Goal: Ask a question: Seek information or help from site administrators or community

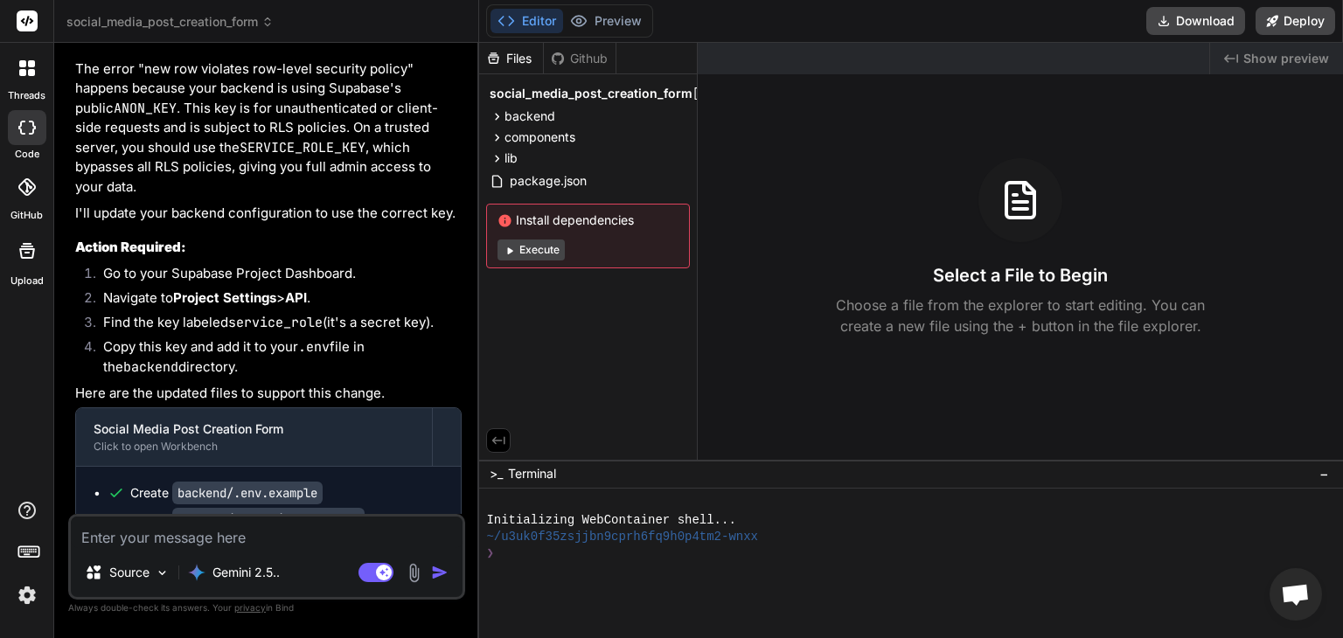
scroll to position [6981, 0]
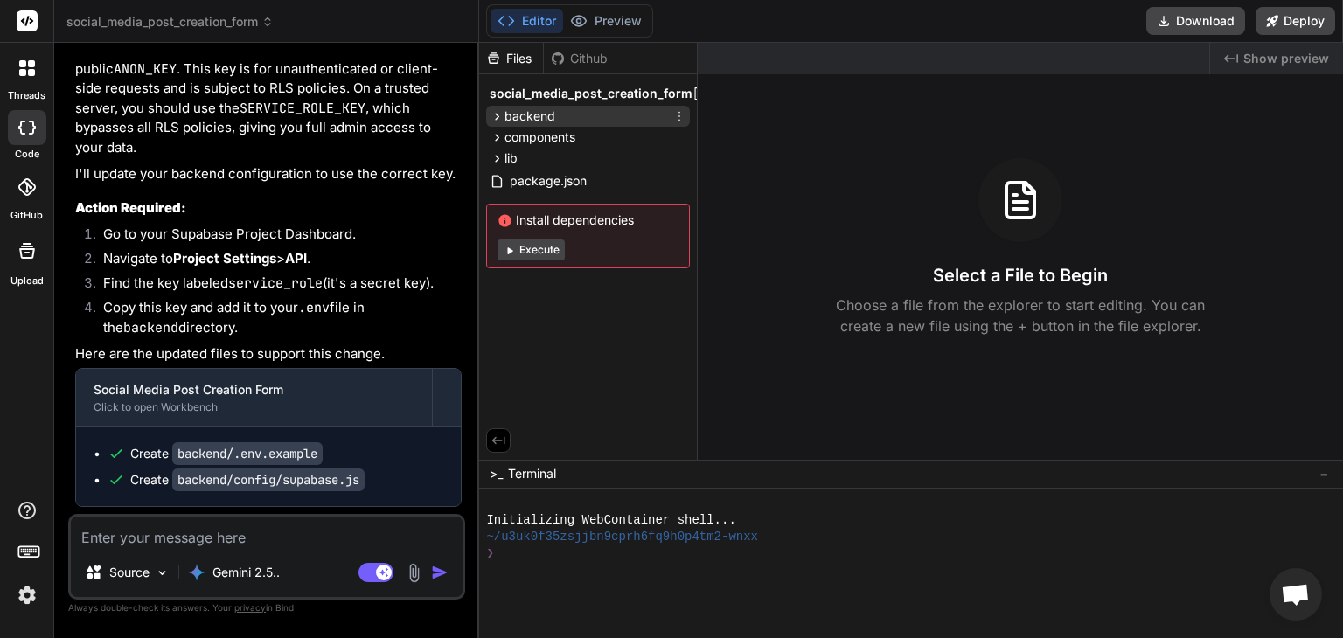
click at [499, 114] on icon at bounding box center [497, 116] width 15 height 15
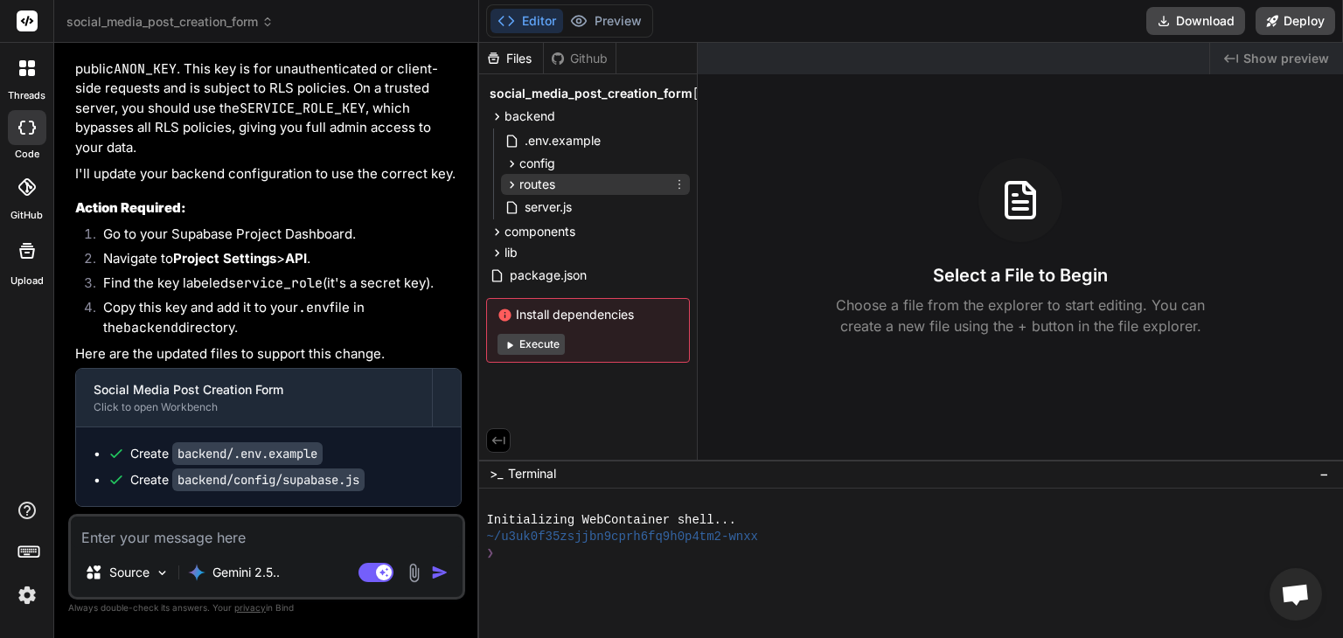
click at [513, 181] on icon at bounding box center [512, 185] width 15 height 15
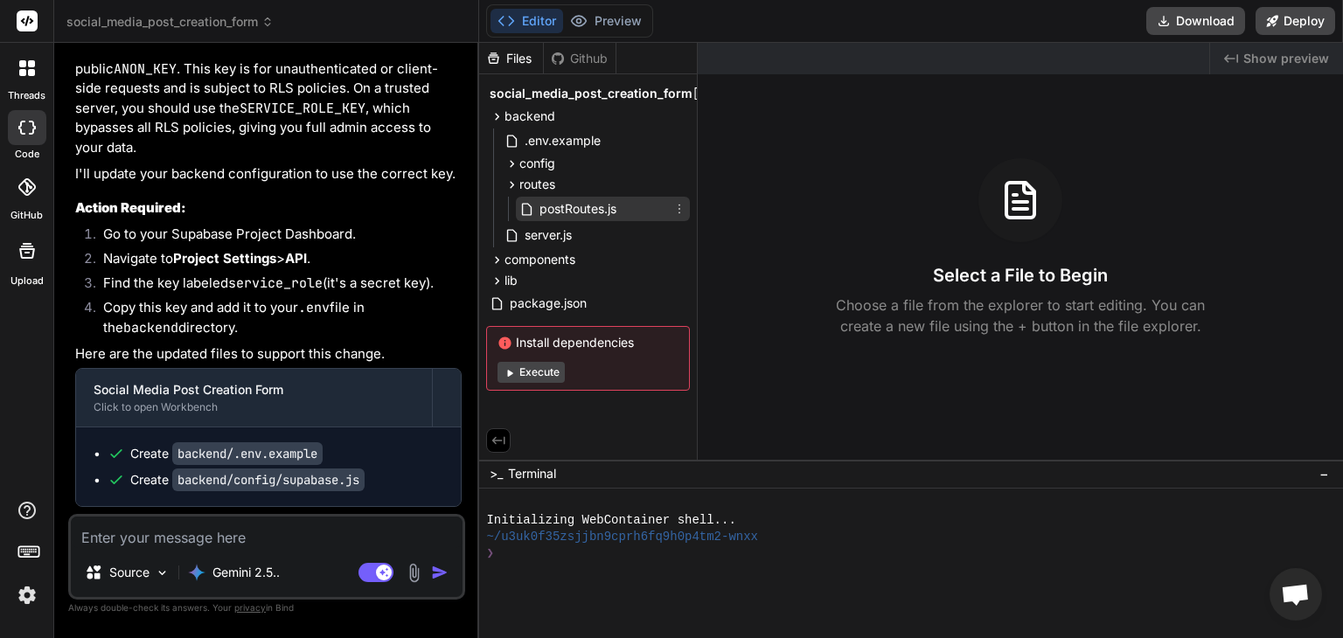
click at [565, 211] on span "postRoutes.js" at bounding box center [578, 209] width 80 height 21
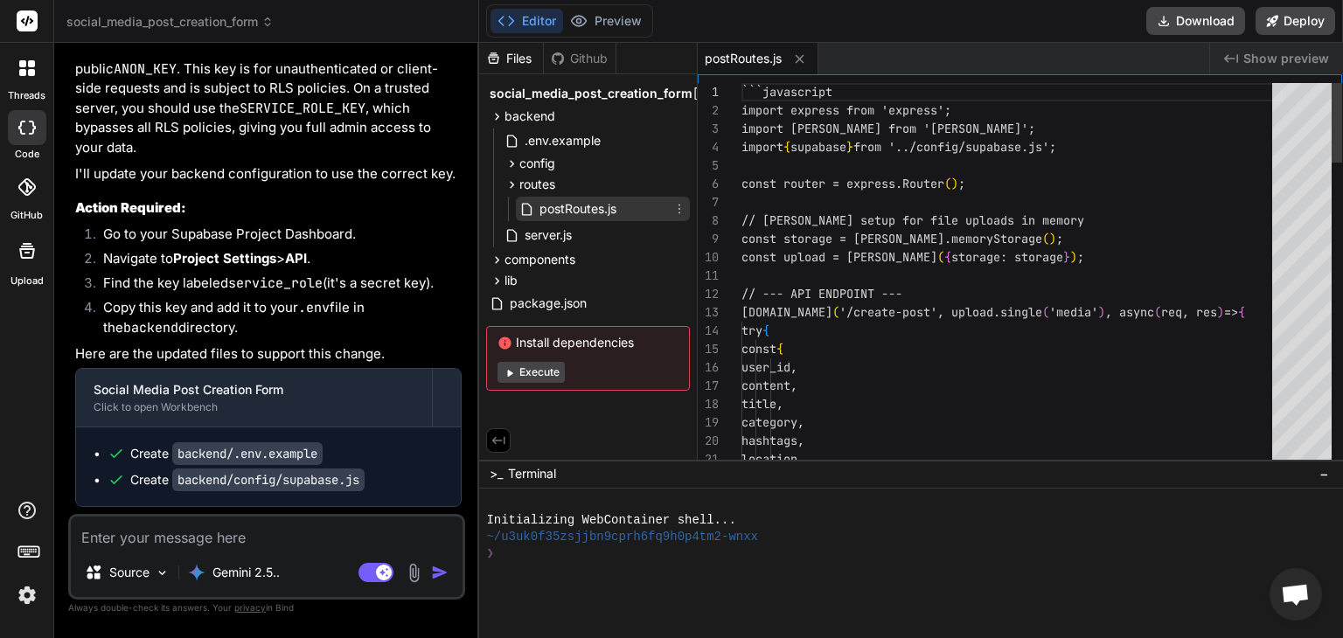
type textarea "x"
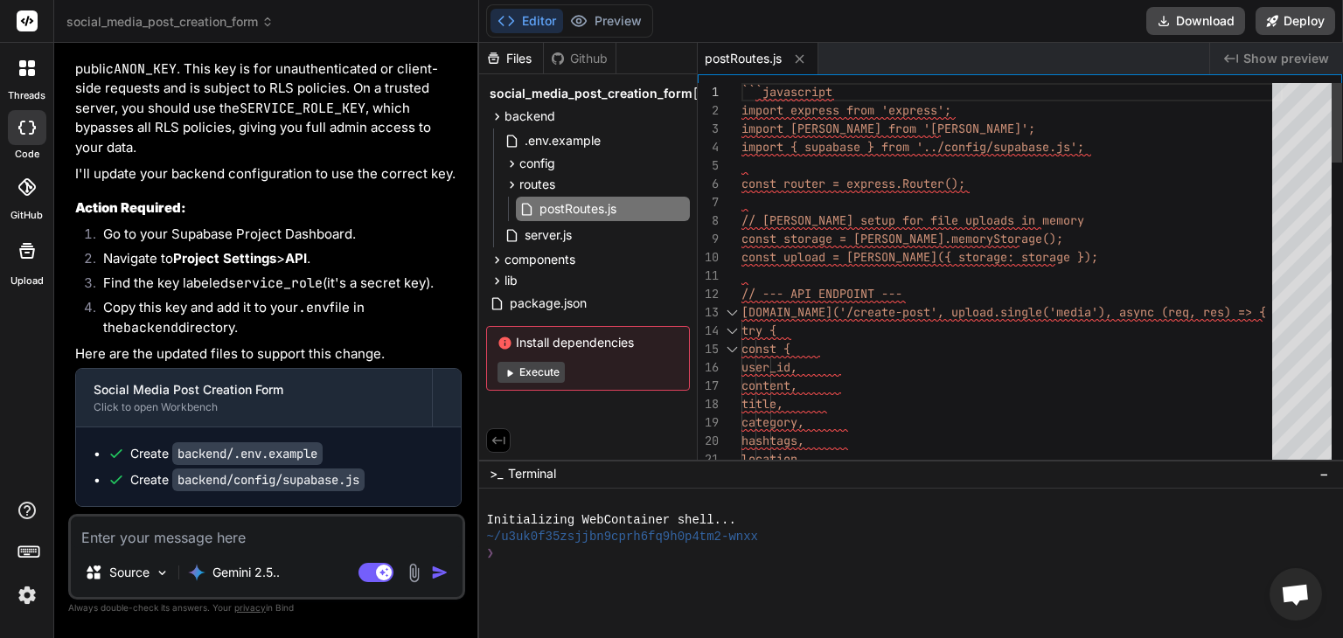
scroll to position [0, 0]
click at [1339, 94] on div at bounding box center [1337, 123] width 10 height 80
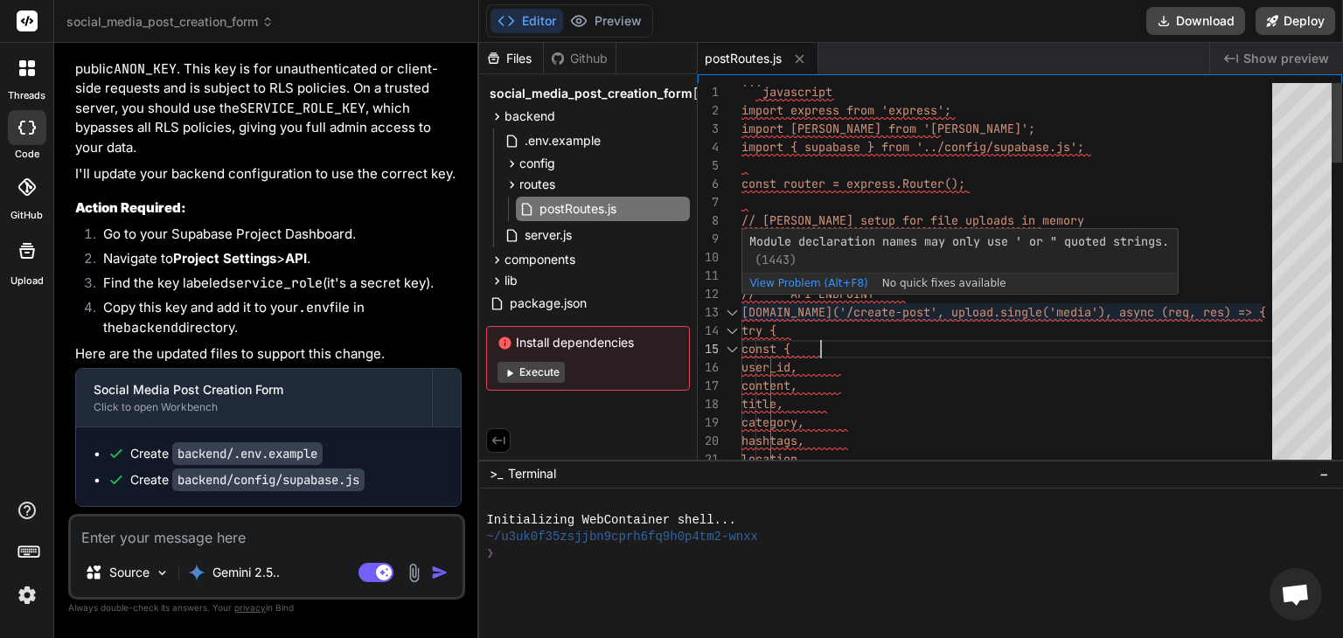
drag, startPoint x: 742, startPoint y: 224, endPoint x: 826, endPoint y: 305, distance: 116.9
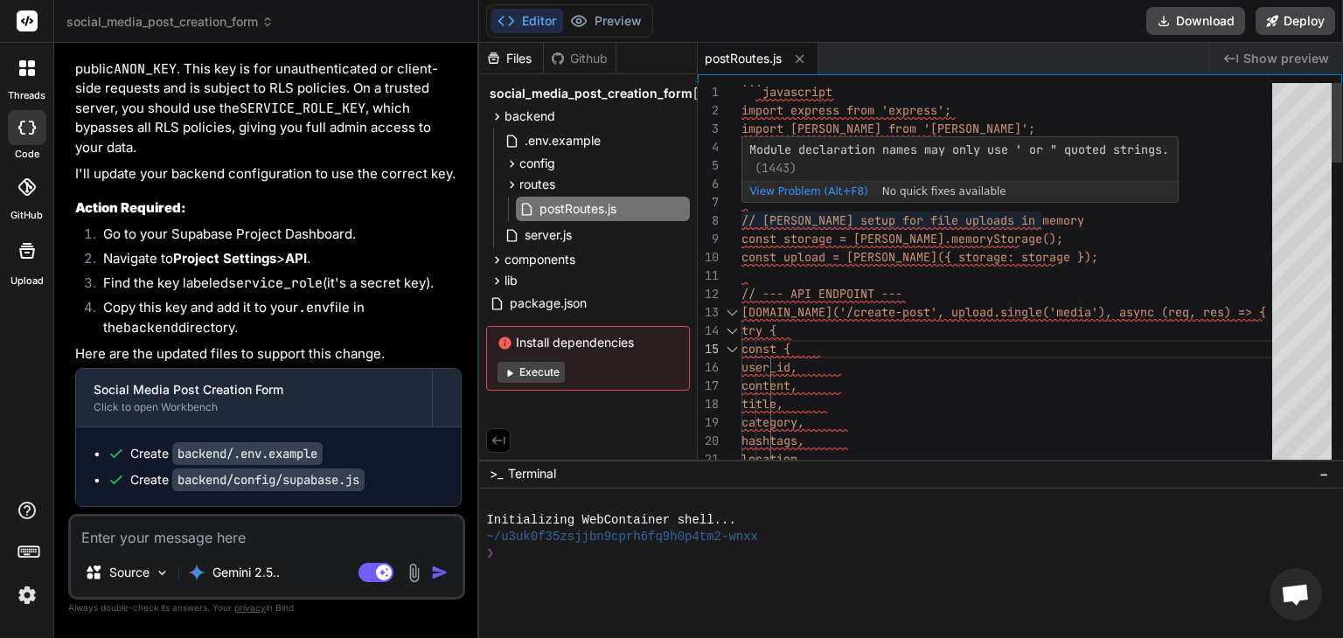
click at [788, 202] on div "Module declaration names may only use ' or " quoted strings. (1443) View Proble…" at bounding box center [960, 169] width 437 height 66
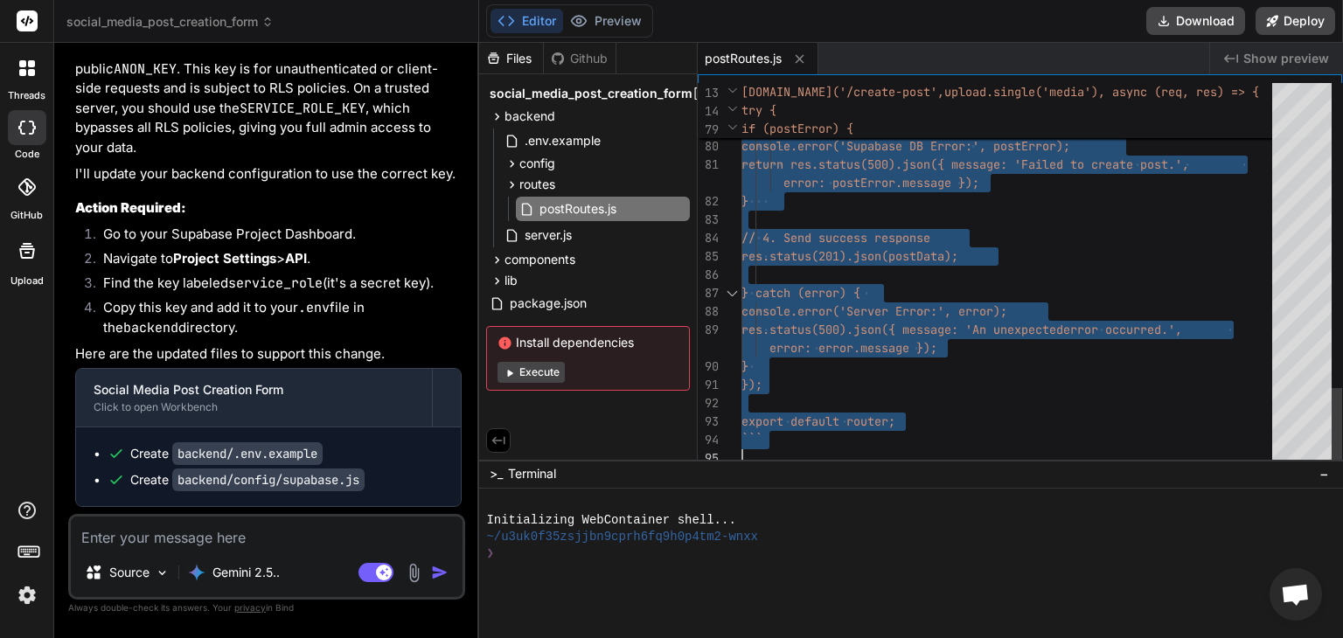
type textarea "```javascript import express from 'express'; import multer from 'multer'; impor…"
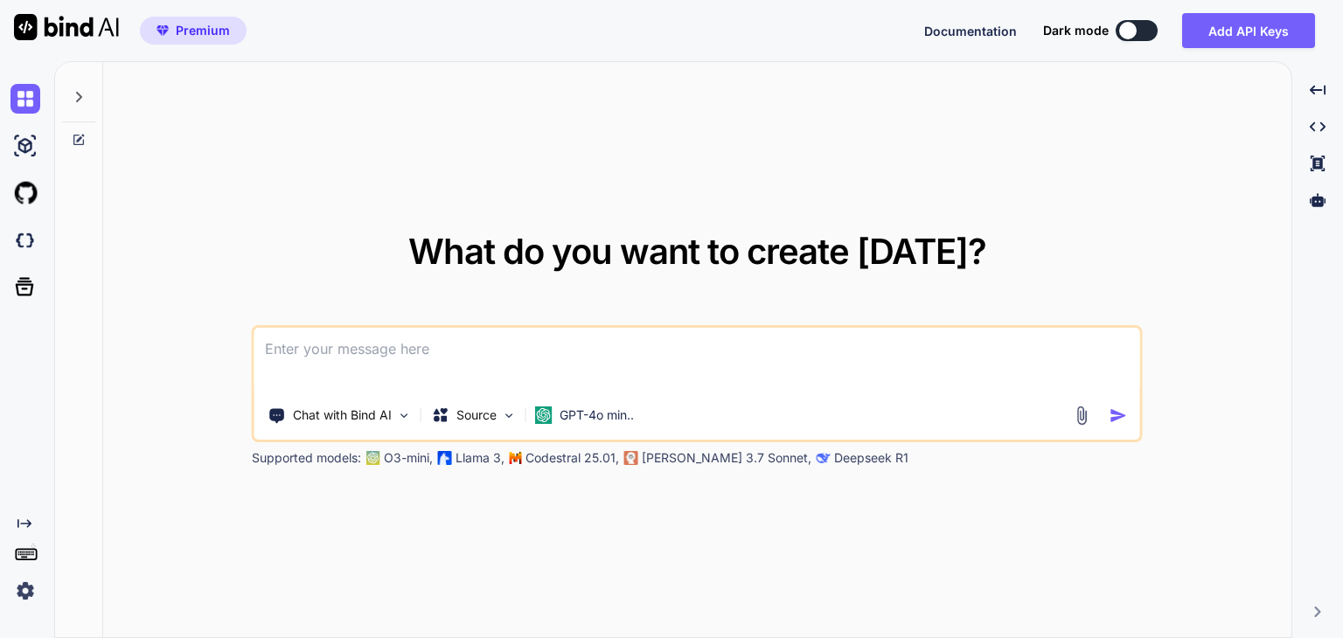
type textarea "x"
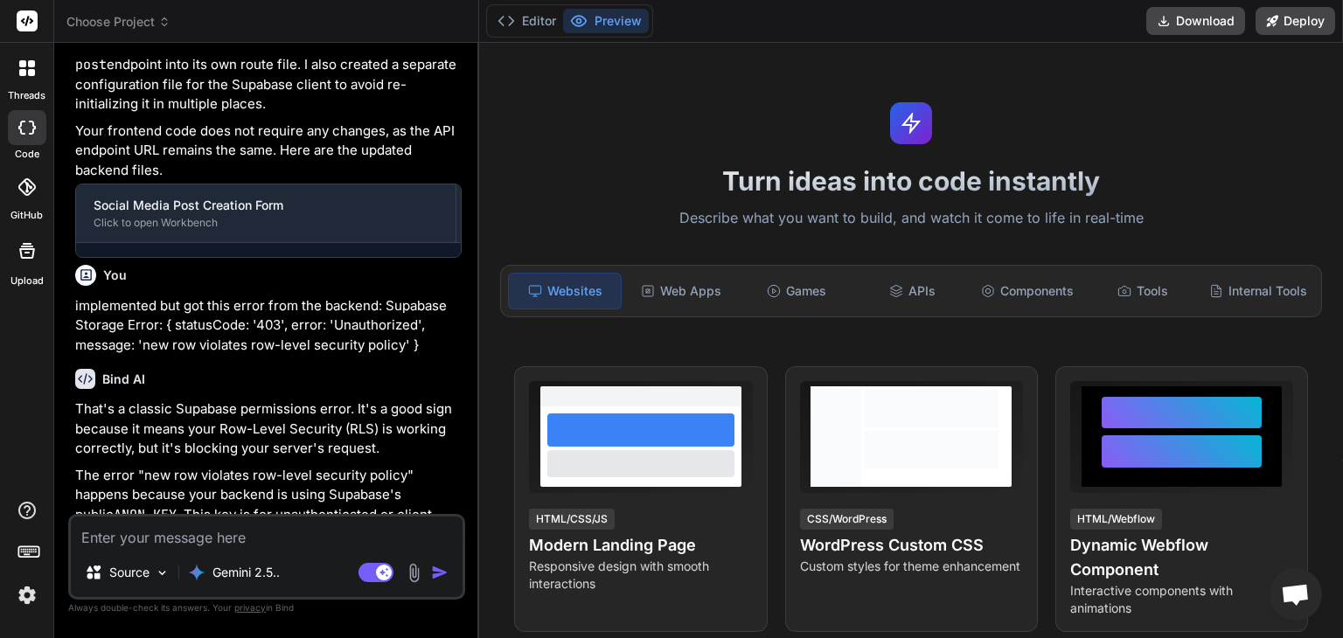
scroll to position [6329, 0]
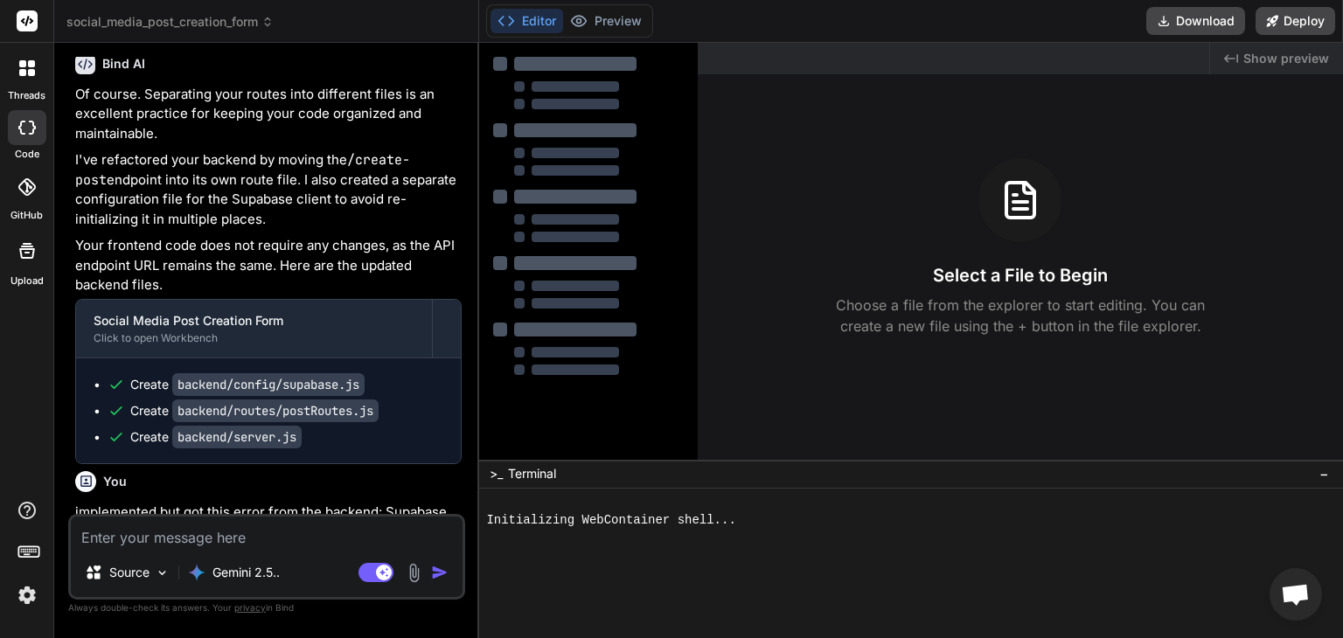
click at [281, 542] on textarea at bounding box center [267, 532] width 392 height 31
type textarea "x"
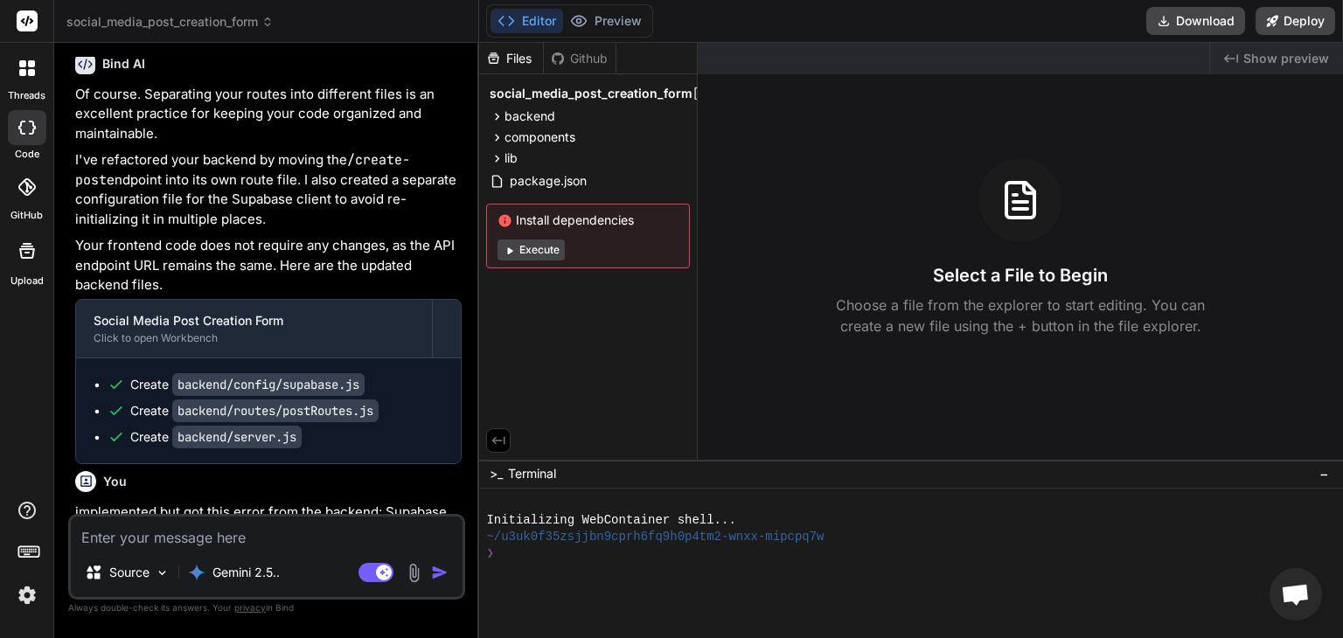
click at [297, 373] on code "backend/config/supabase.js" at bounding box center [268, 384] width 192 height 23
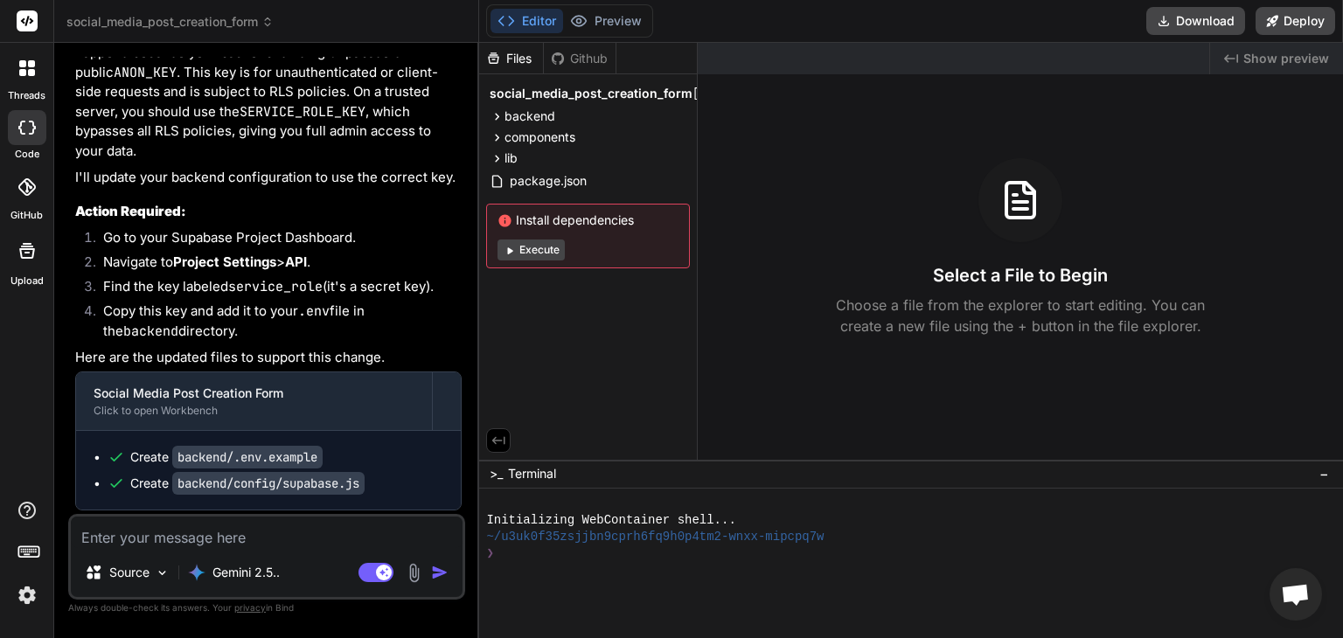
scroll to position [6981, 0]
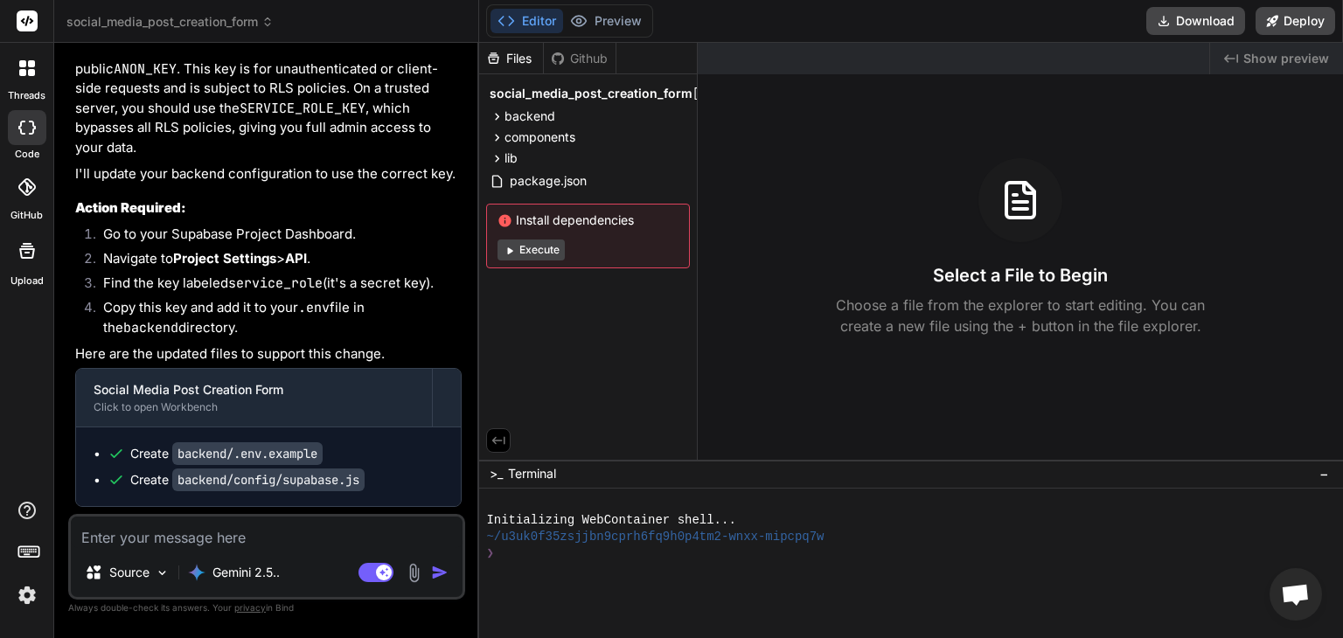
click at [255, 534] on textarea at bounding box center [267, 532] width 392 height 31
type textarea "K"
type textarea "x"
type textarea "Ki"
type textarea "x"
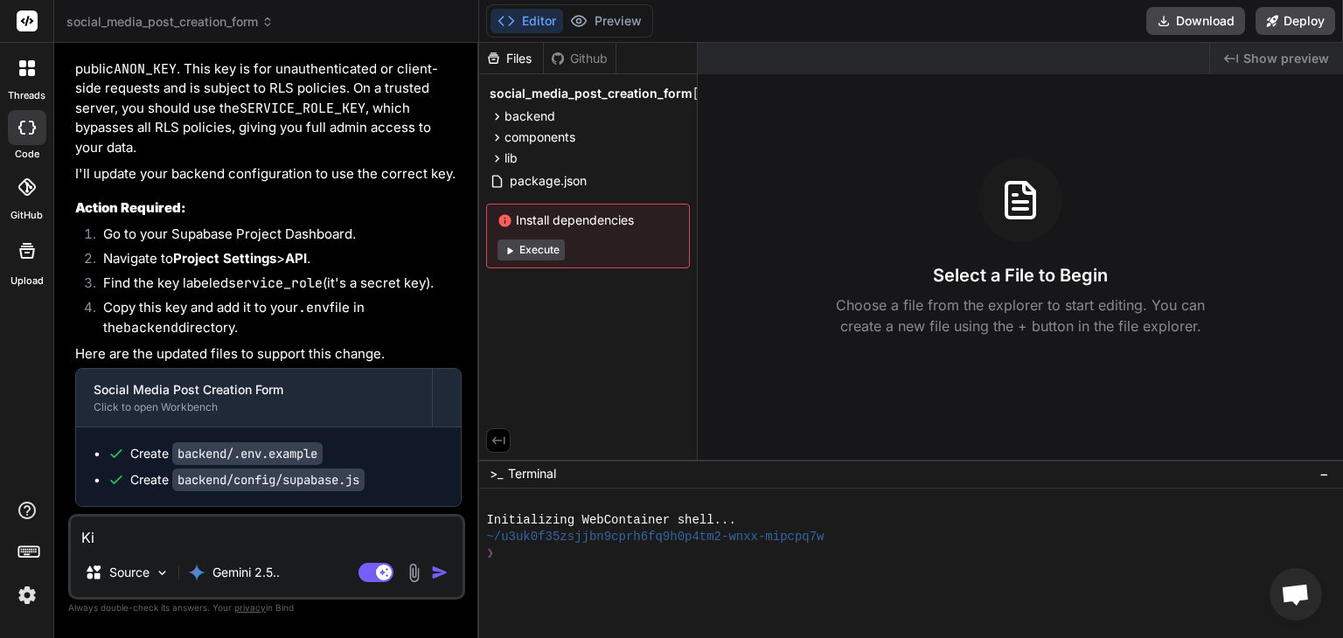
type textarea "Kin"
type textarea "x"
type textarea "Kind"
type textarea "x"
type textarea "Kindl"
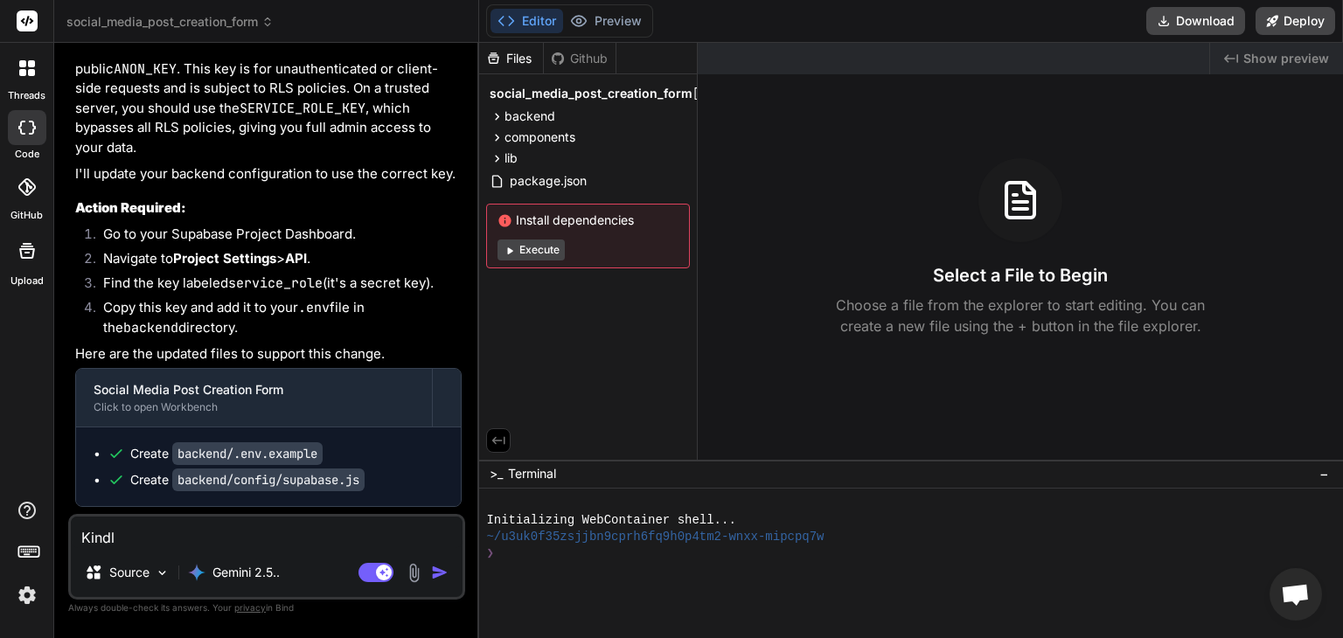
type textarea "x"
type textarea "Kindly"
type textarea "x"
type textarea "Kindly"
type textarea "x"
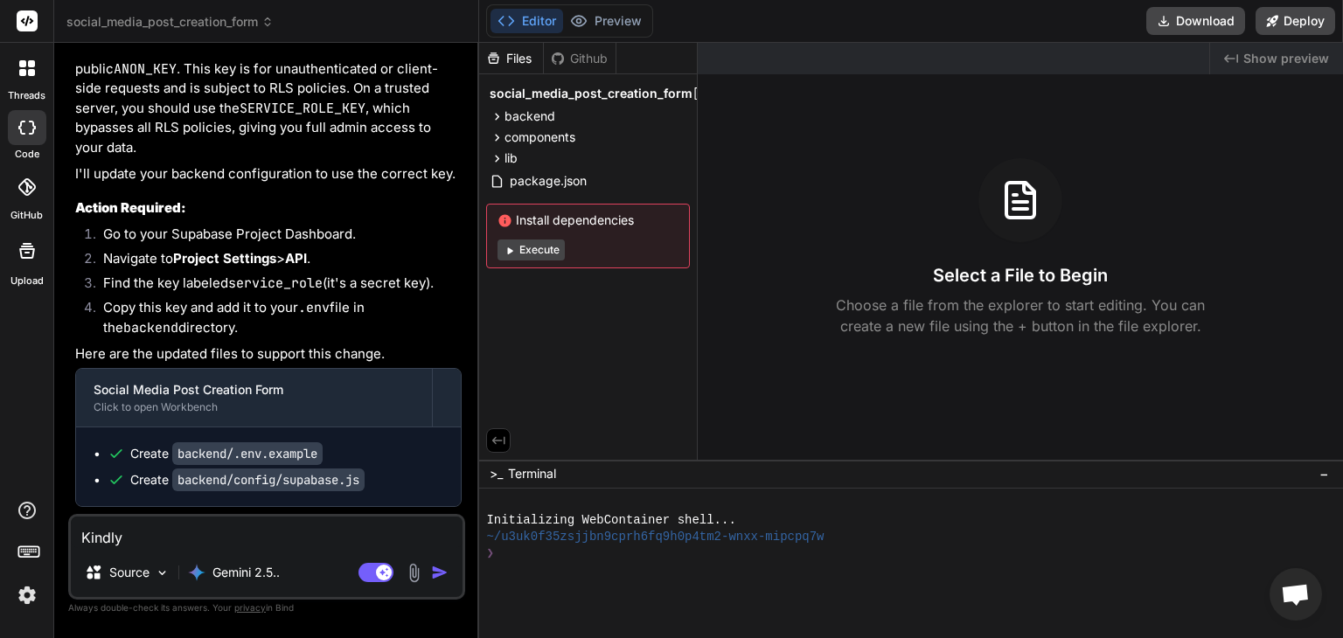
type textarea "Kindly"
type textarea "x"
type textarea "Kindl"
type textarea "x"
type textarea "Kind"
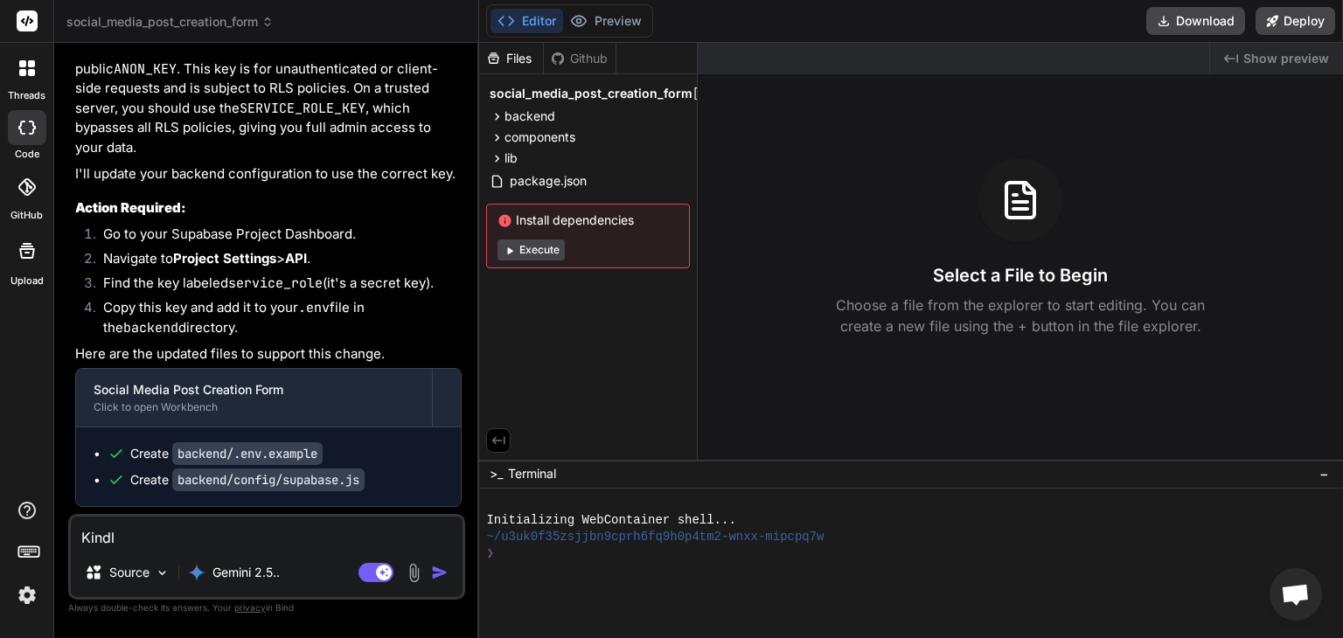
type textarea "x"
type textarea "Kin"
type textarea "x"
type textarea "Ki"
type textarea "x"
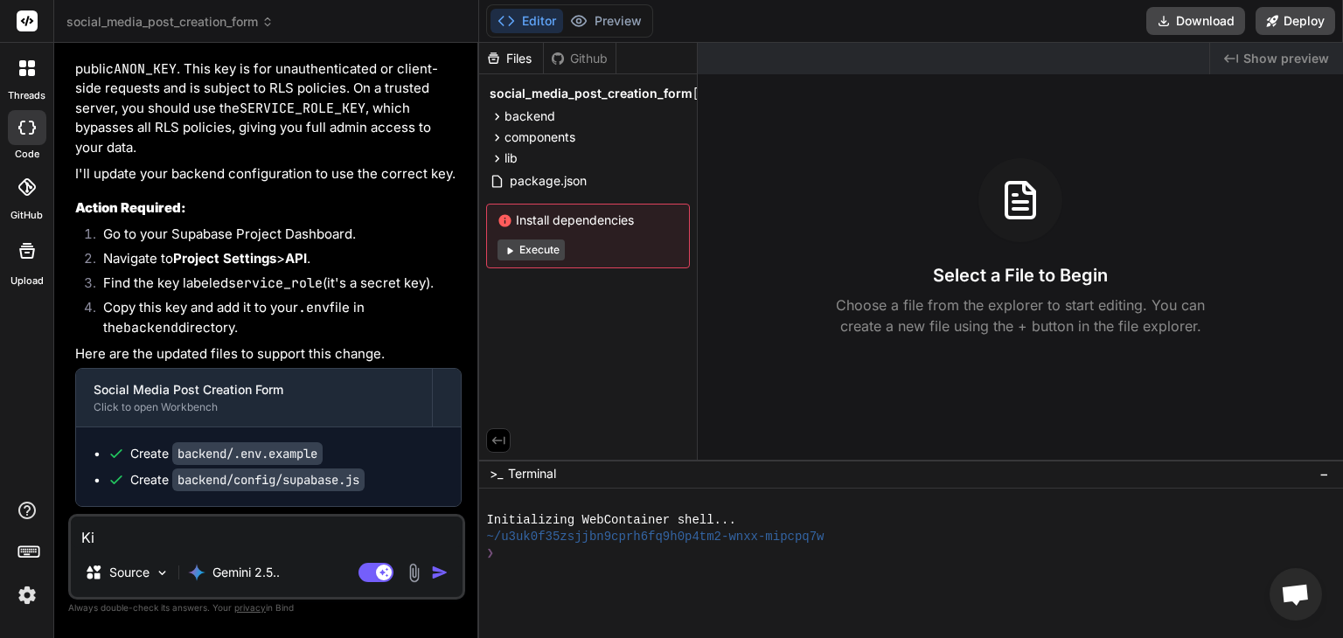
type textarea "K"
type textarea "x"
type textarea "P"
type textarea "x"
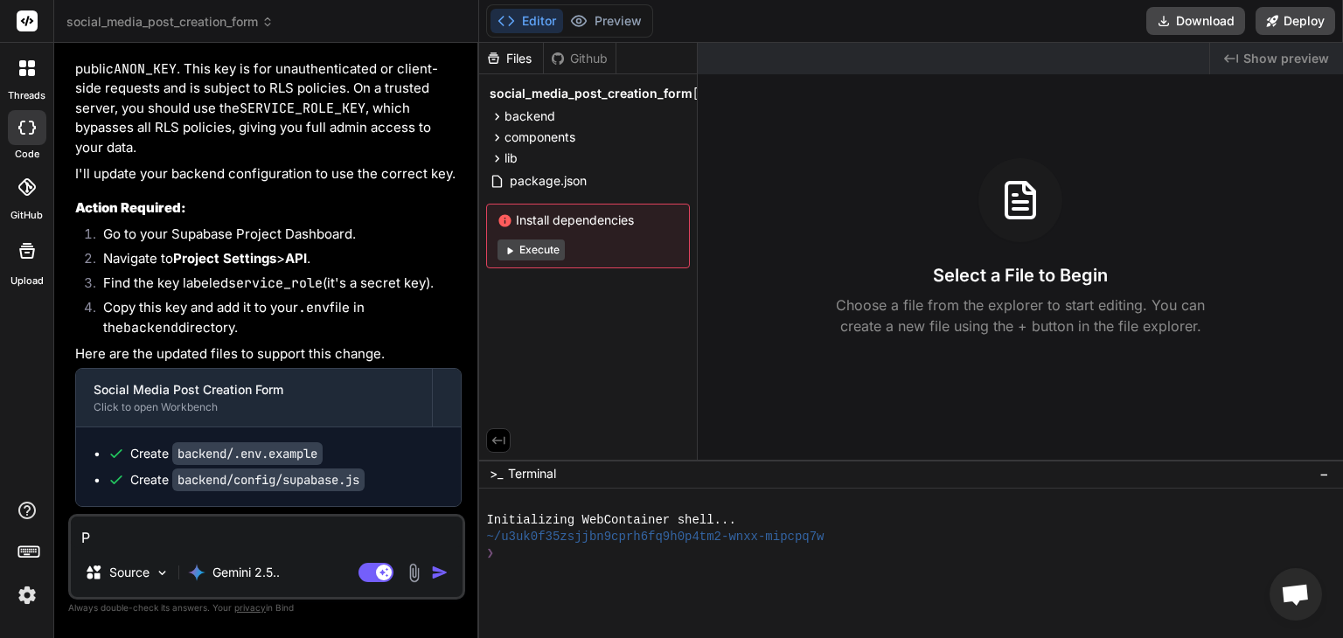
type textarea "Pl"
type textarea "x"
type textarea "Ple"
type textarea "x"
type textarea "Plea"
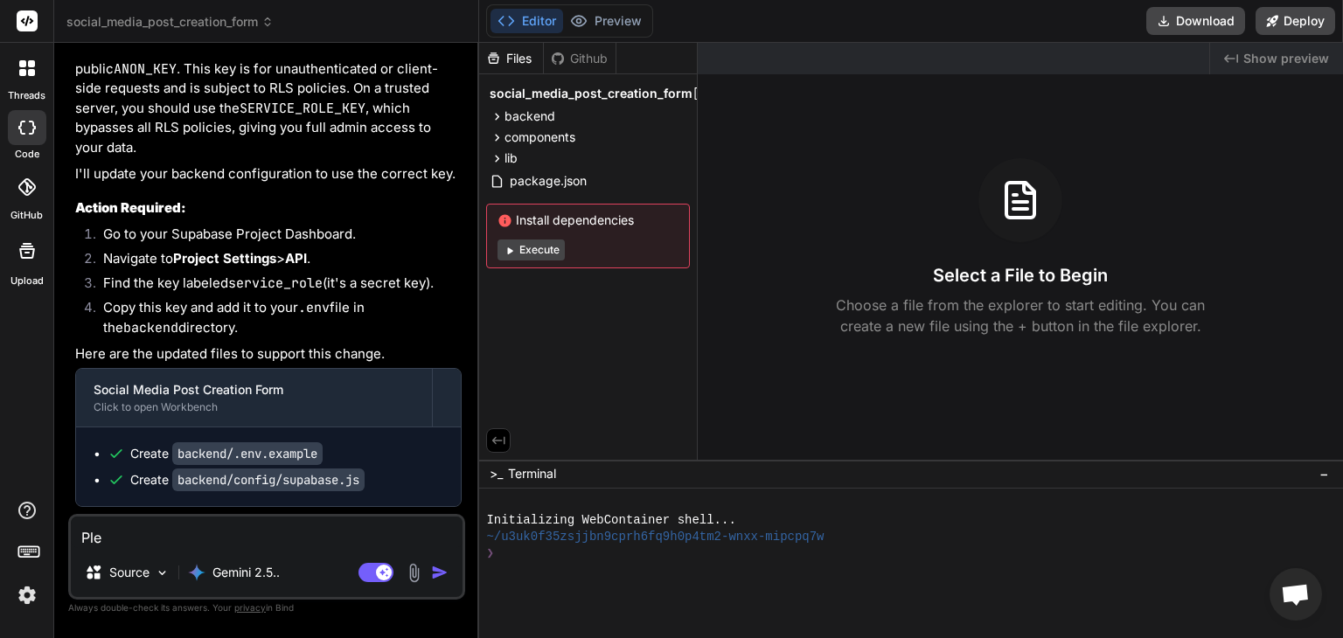
type textarea "x"
type textarea "Pleas"
type textarea "x"
type textarea "Please"
type textarea "x"
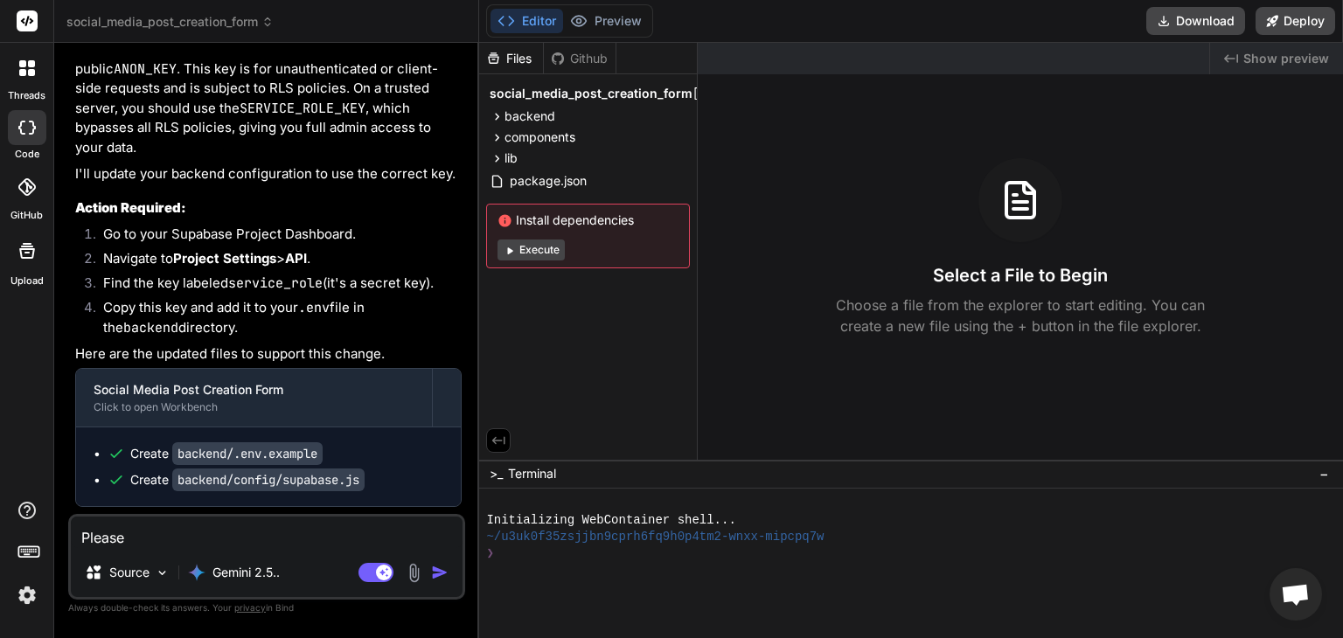
type textarea "Please"
type textarea "x"
type textarea "Please k"
type textarea "x"
type textarea "Please ki"
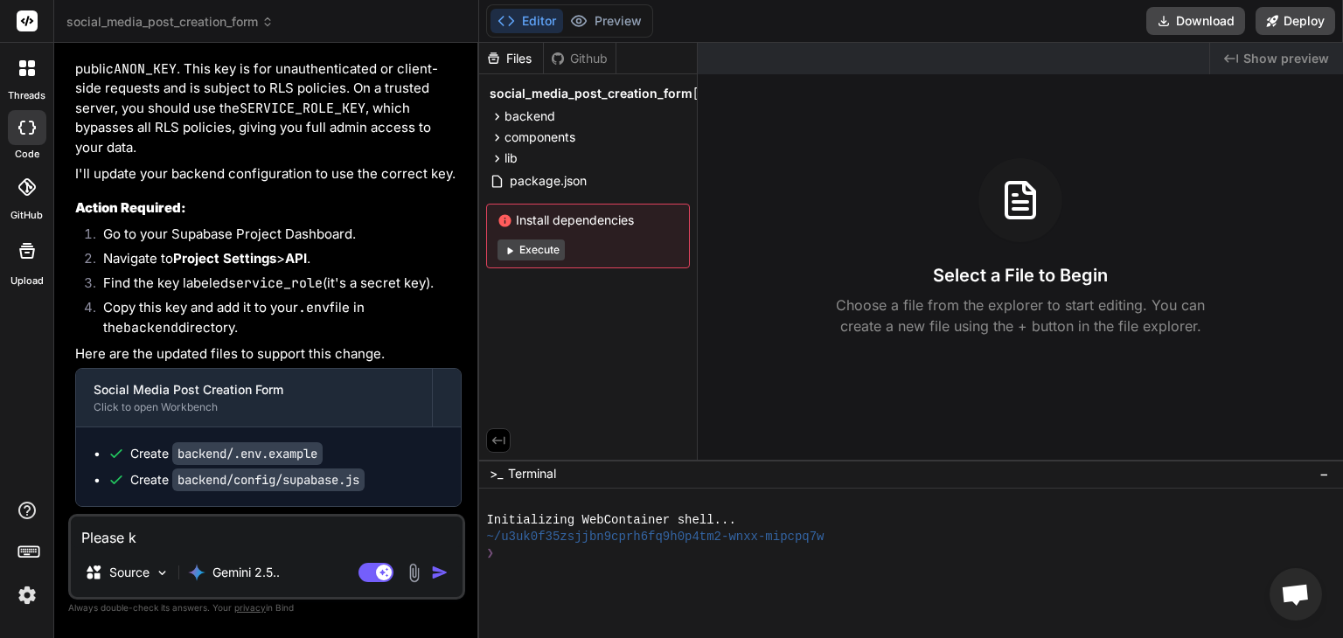
type textarea "x"
type textarea "Please kin"
type textarea "x"
type textarea "Please kind"
type textarea "x"
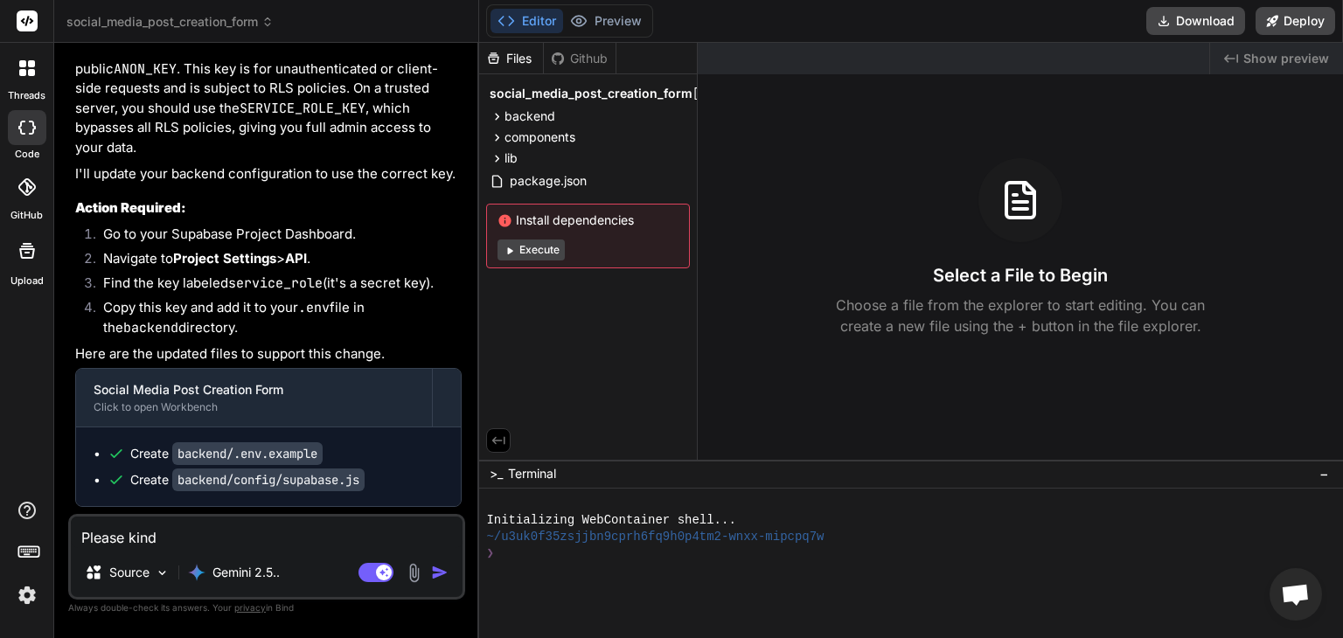
type textarea "Please kindl"
type textarea "x"
type textarea "Please kindly"
type textarea "x"
type textarea "Please kindly"
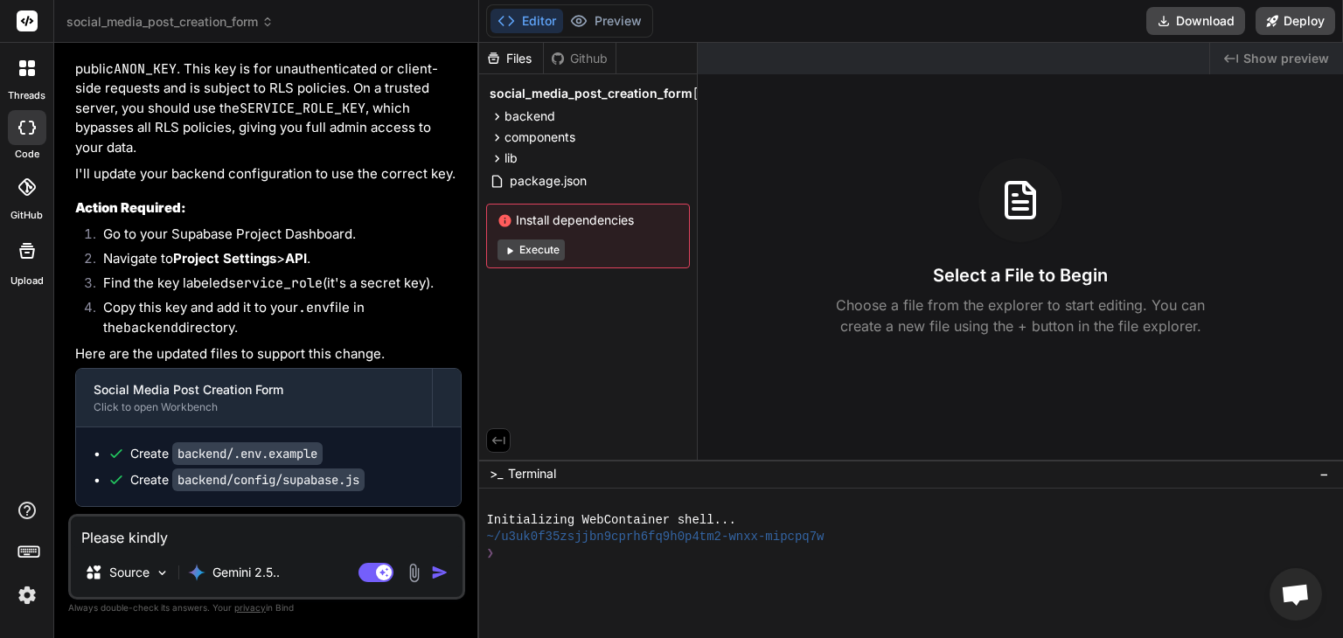
type textarea "x"
type textarea "Please kindly h"
type textarea "x"
type textarea "Please kindly he"
type textarea "x"
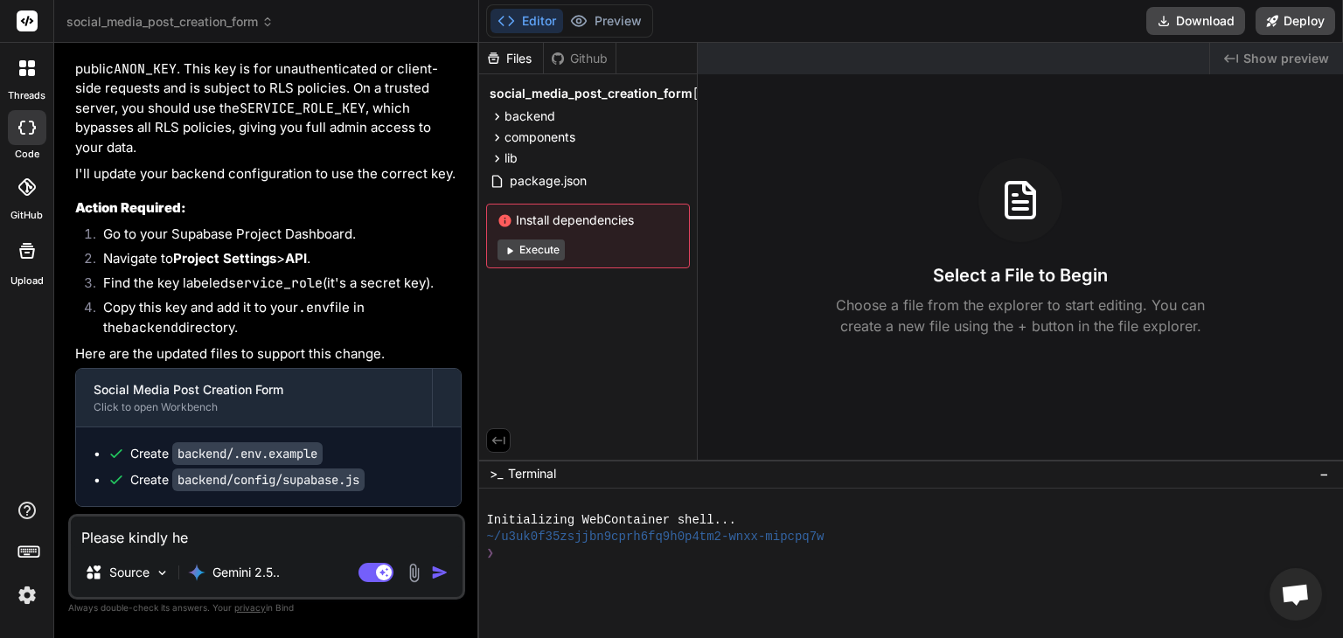
type textarea "Please kindly hel"
type textarea "x"
type textarea "Please kindly help"
type textarea "x"
type textarea "Please kindly help"
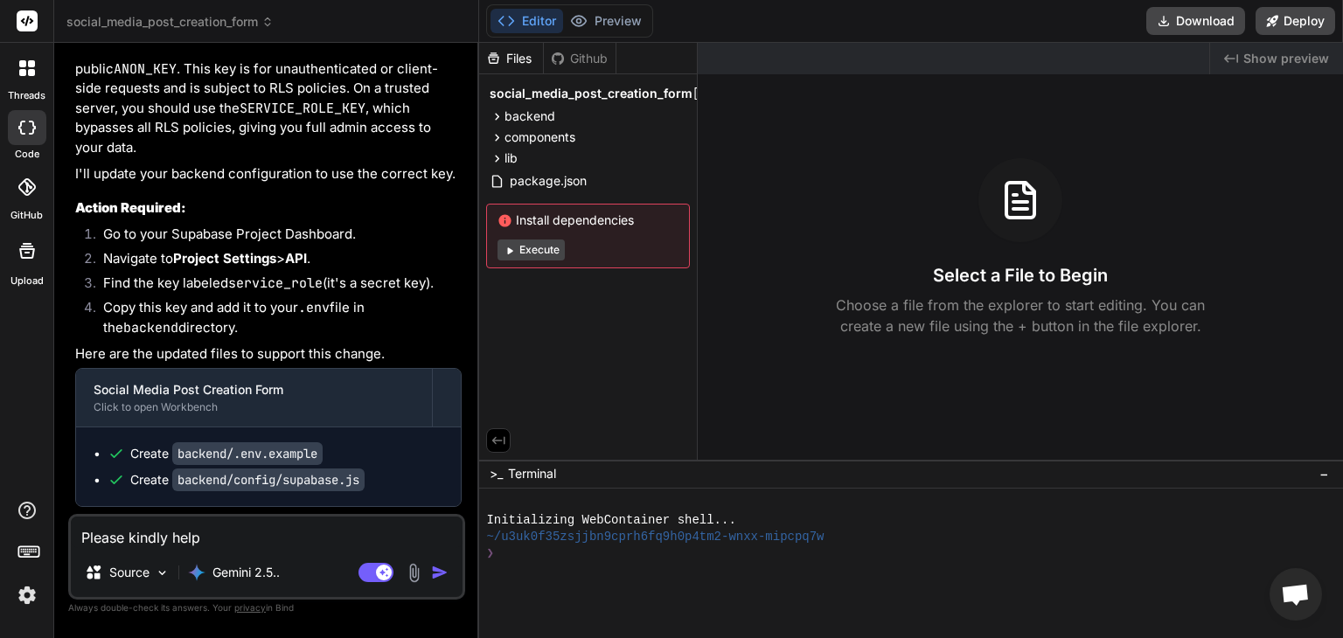
type textarea "x"
type textarea "Please kindly help m"
type textarea "x"
type textarea "Please kindly help me"
type textarea "x"
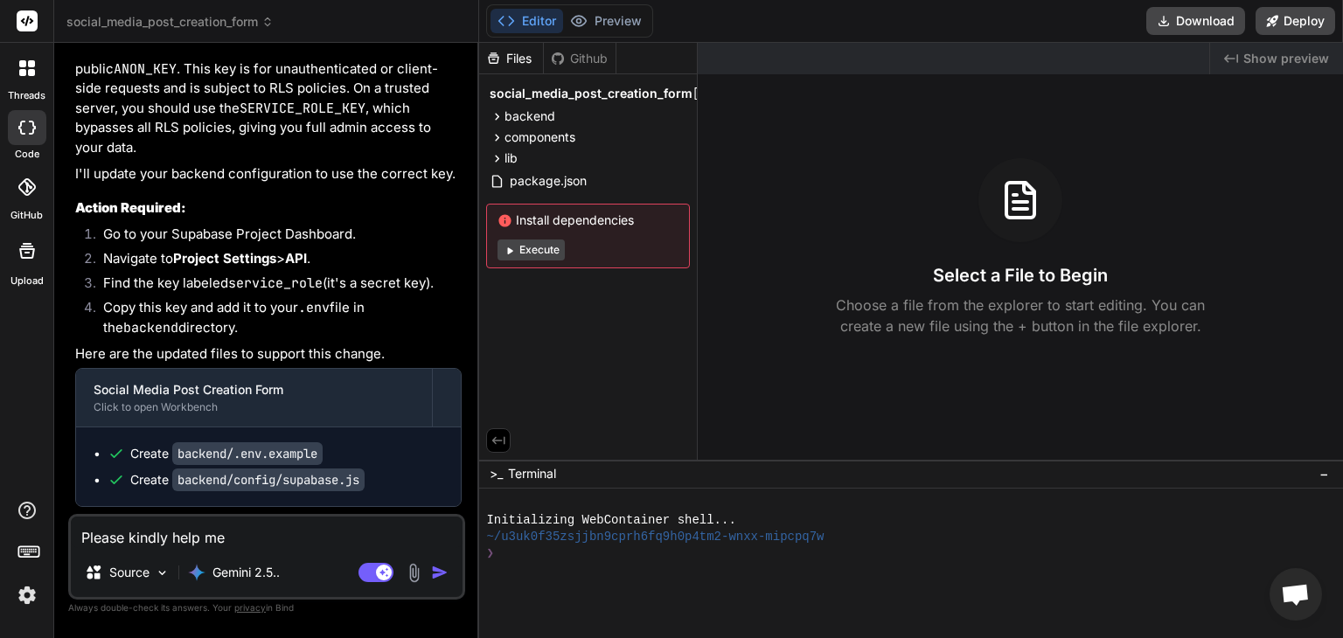
type textarea "Please kindly help me"
type textarea "x"
type textarea "Please kindly help me w"
type textarea "x"
type textarea "Please kindly help me"
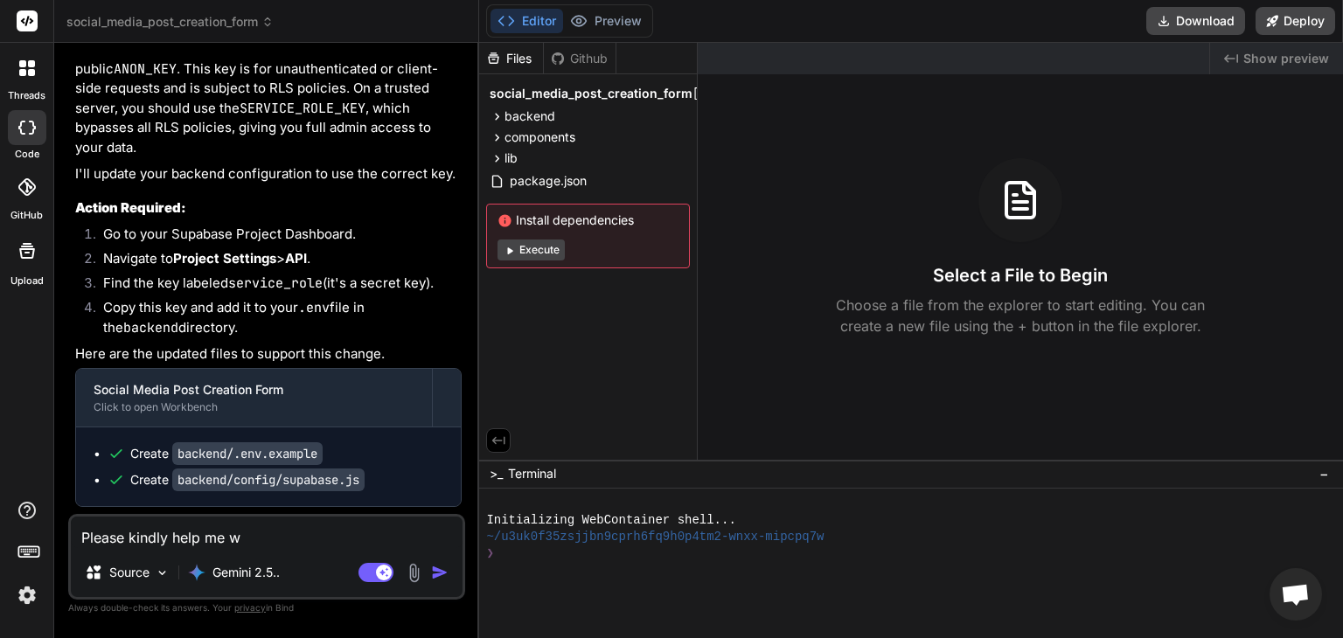
type textarea "x"
type textarea "Please kindly help me c"
type textarea "x"
type textarea "Please kindly help me ch"
type textarea "x"
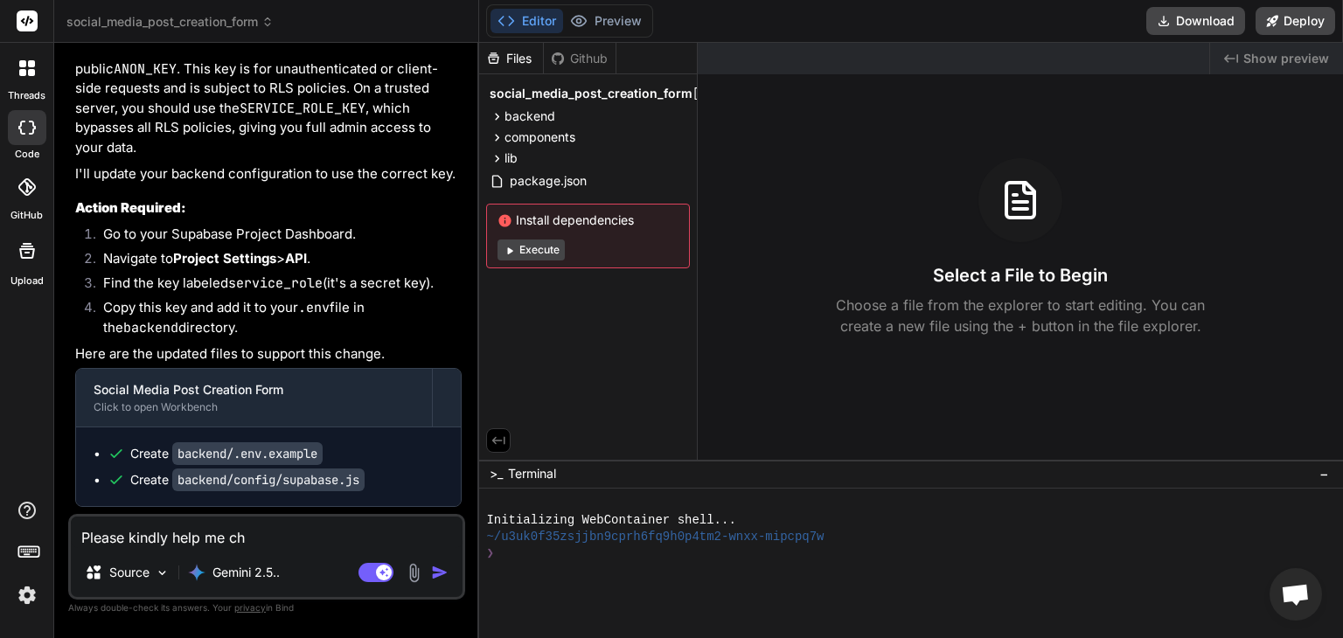
type textarea "Please kindly help me che"
type textarea "x"
type textarea "Please kindly help me chec"
type textarea "x"
type textarea "Please kindly help me check"
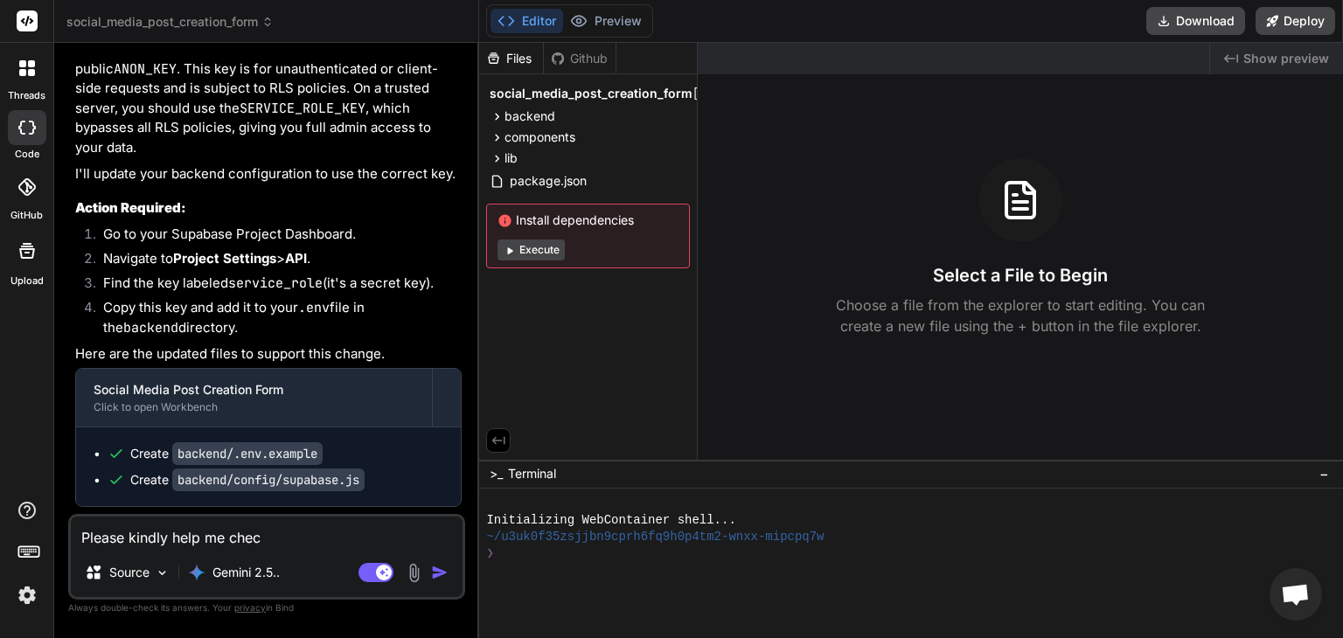
type textarea "x"
type textarea "Please kindly help me check"
type textarea "x"
type textarea "Please kindly help me check w"
type textarea "x"
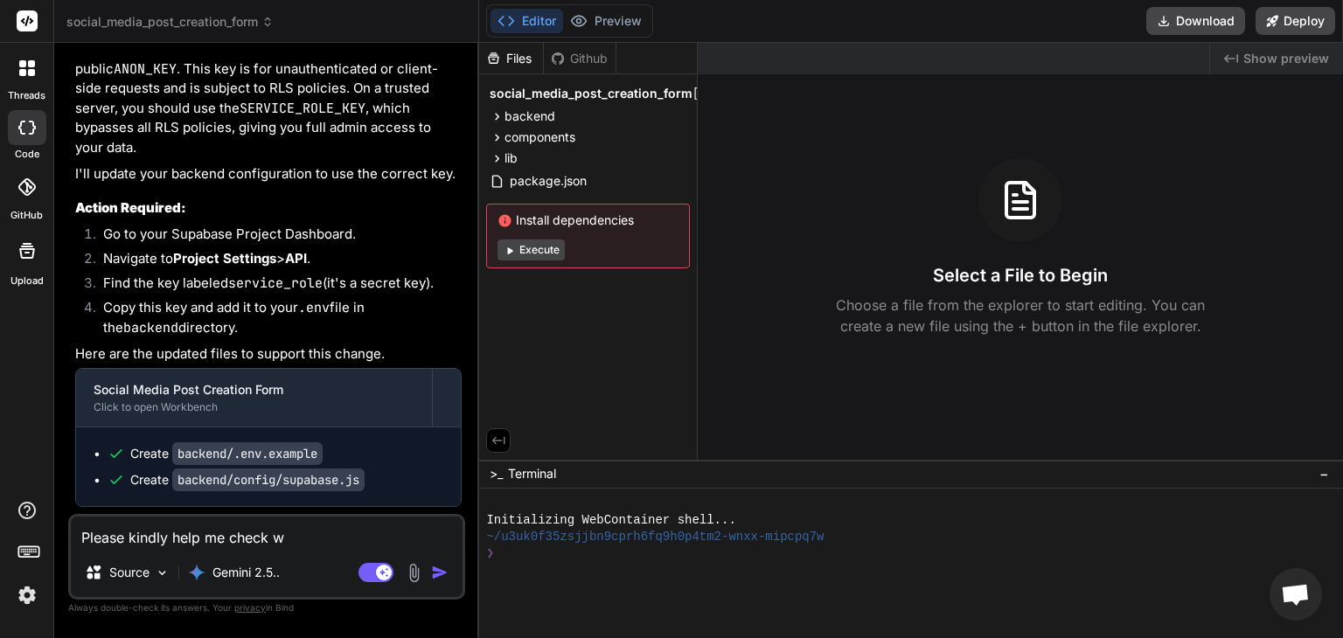
type textarea "Please kindly help me check wh"
type textarea "x"
type textarea "Please kindly help me check wha"
type textarea "x"
type textarea "Please kindly help me check what"
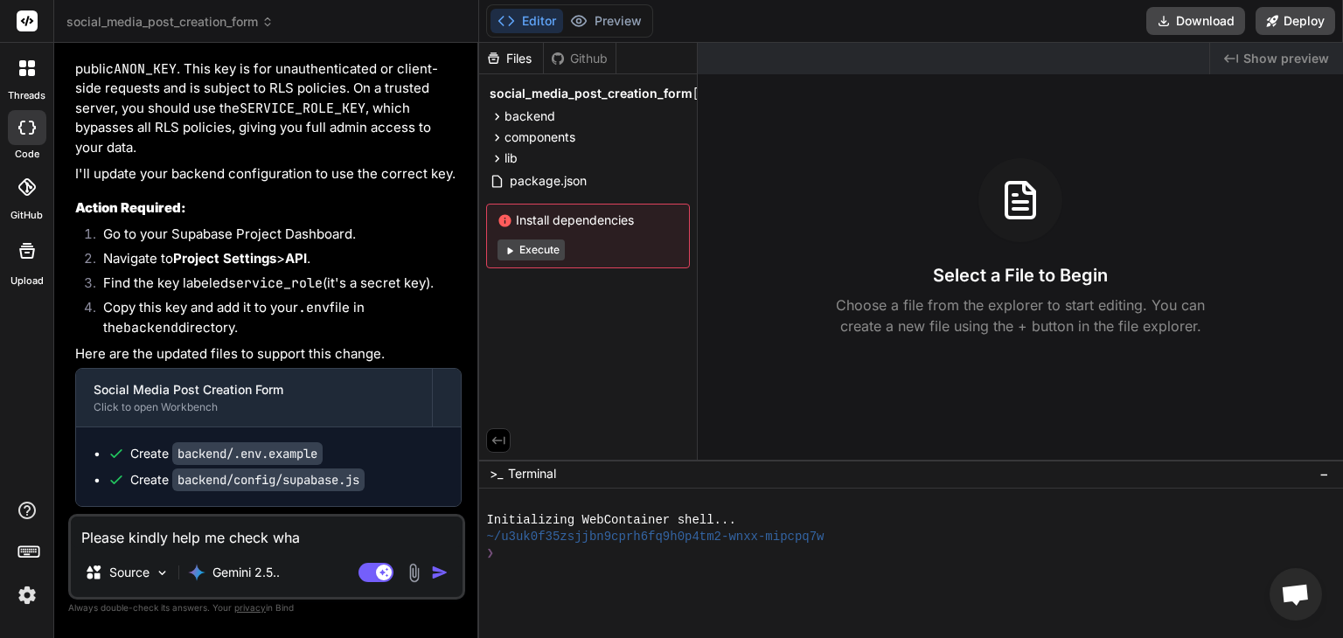
type textarea "x"
type textarea "Please kindly help me check what"
type textarea "x"
type textarea "Please kindly help me check what i"
type textarea "x"
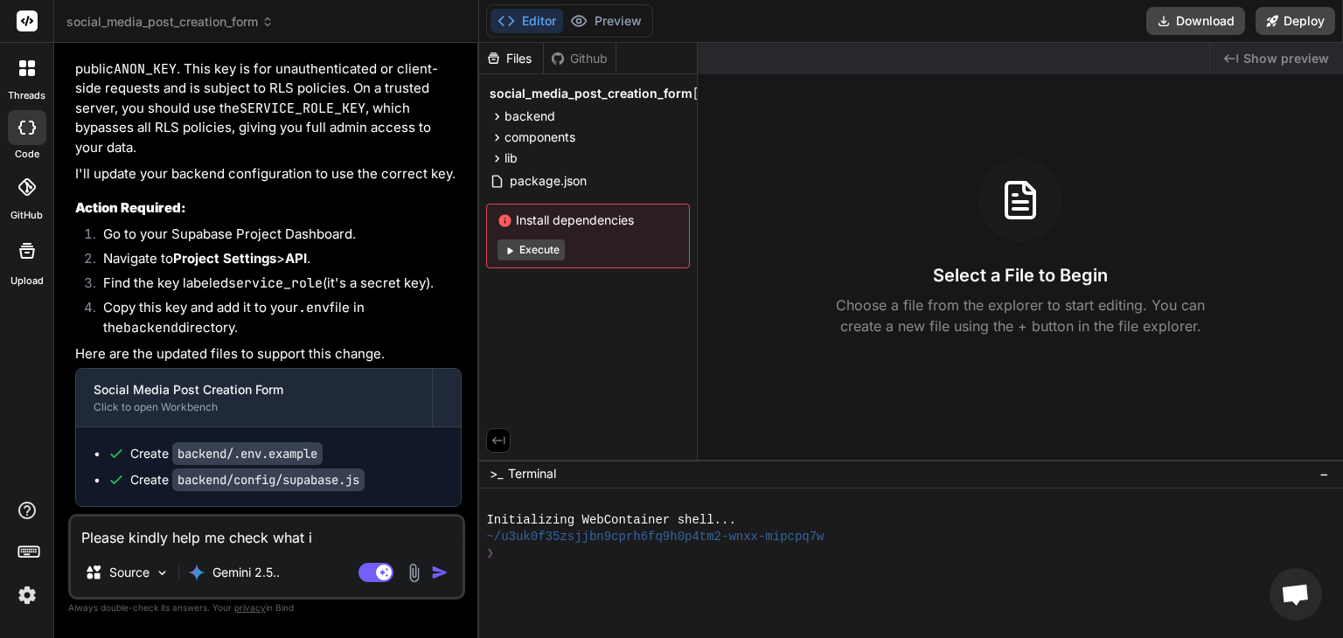
type textarea "Please kindly help me check what is"
type textarea "x"
type textarea "Please kindly help me check what is"
type textarea "x"
type textarea "Please kindly help me check what is w"
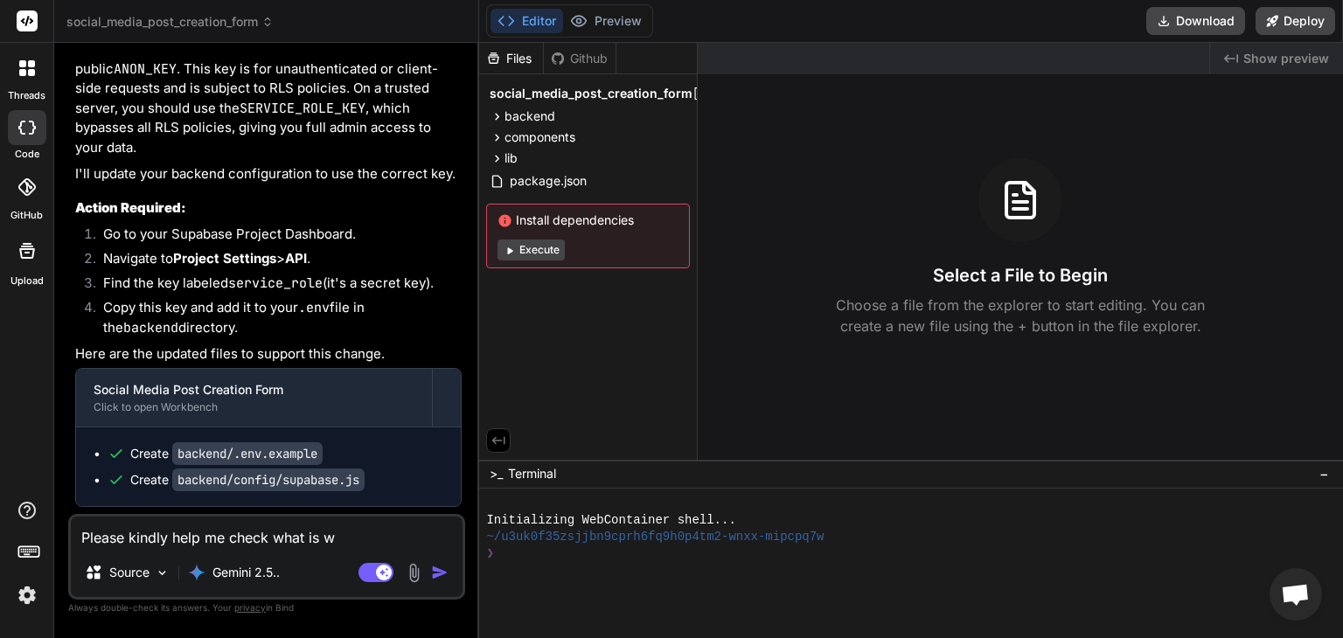
type textarea "x"
type textarea "Please kindly help me check what is wr"
type textarea "x"
type textarea "Please kindly help me check what is wro"
type textarea "x"
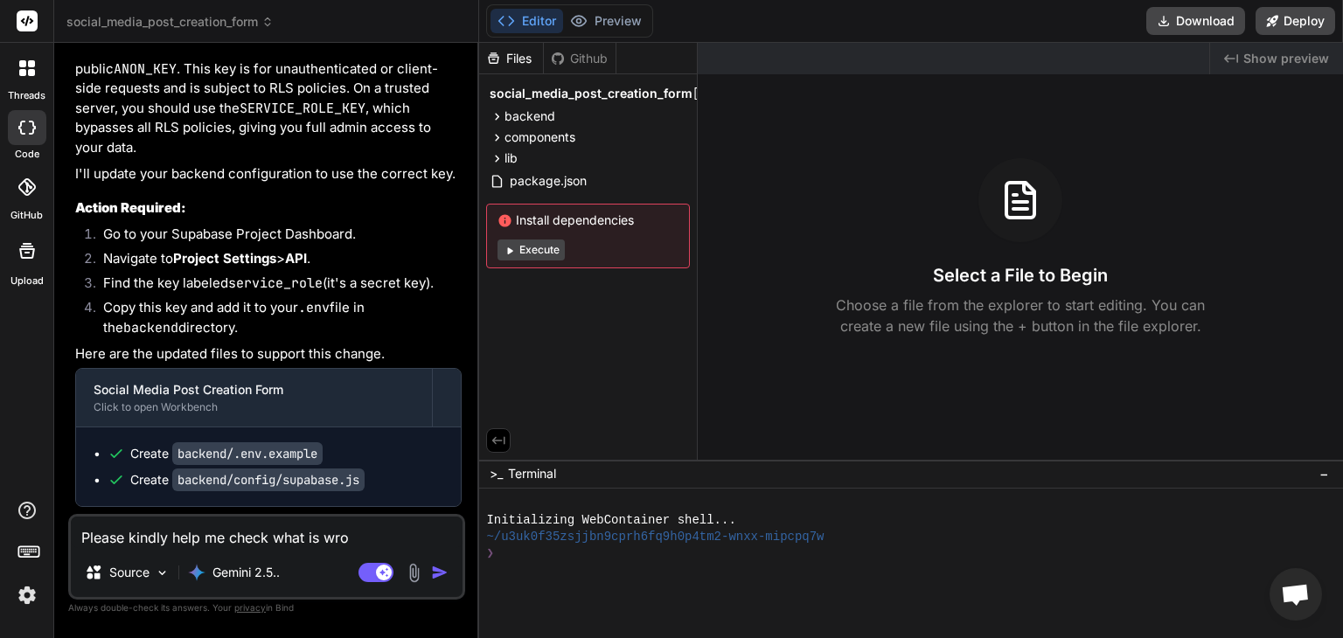
type textarea "Please kindly help me check what is wron"
type textarea "x"
type textarea "Please kindly help me check what is wrong"
type textarea "x"
type textarea "Please kindly help me check what is wrong"
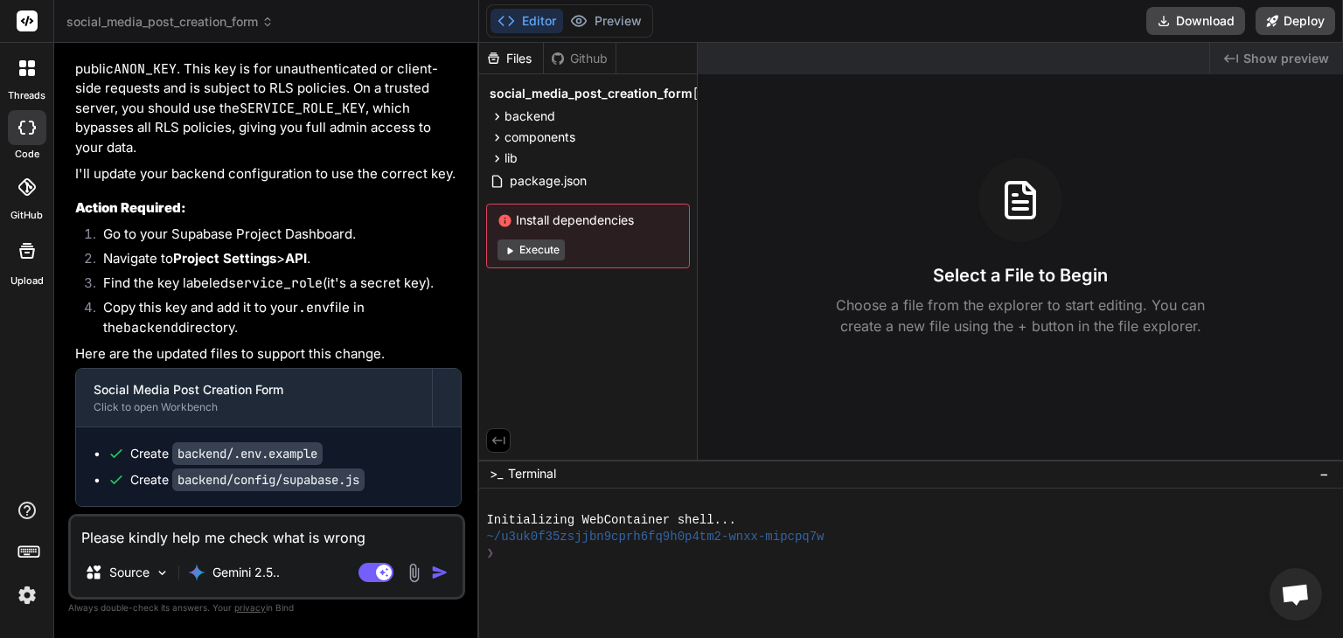
type textarea "x"
type textarea "Please kindly help me check what is wrong w"
type textarea "x"
type textarea "Please kindly help me check what is wrong wi"
type textarea "x"
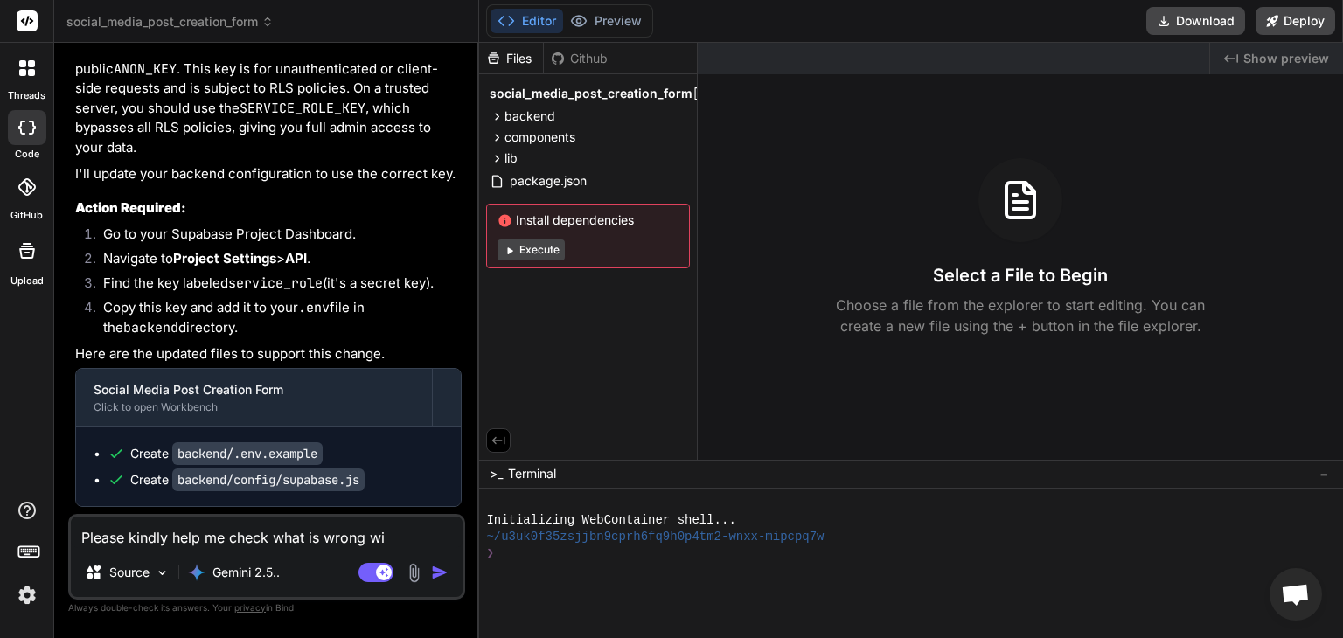
type textarea "Please kindly help me check what is wrong wit"
type textarea "x"
type textarea "Please kindly help me check what is wrong with"
type textarea "x"
type textarea "Please kindly help me check what is wrong with t"
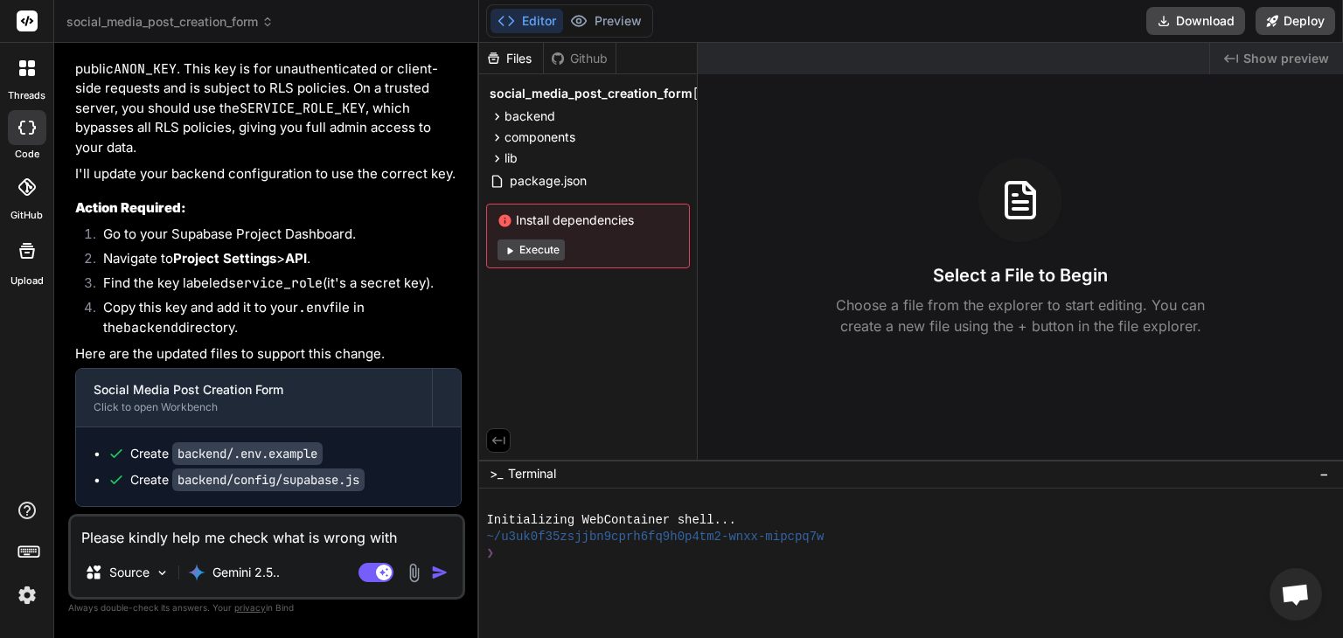
type textarea "x"
type textarea "Please kindly help me check what is wrong with th"
type textarea "x"
type textarea "Please kindly help me check what is wrong with the"
type textarea "x"
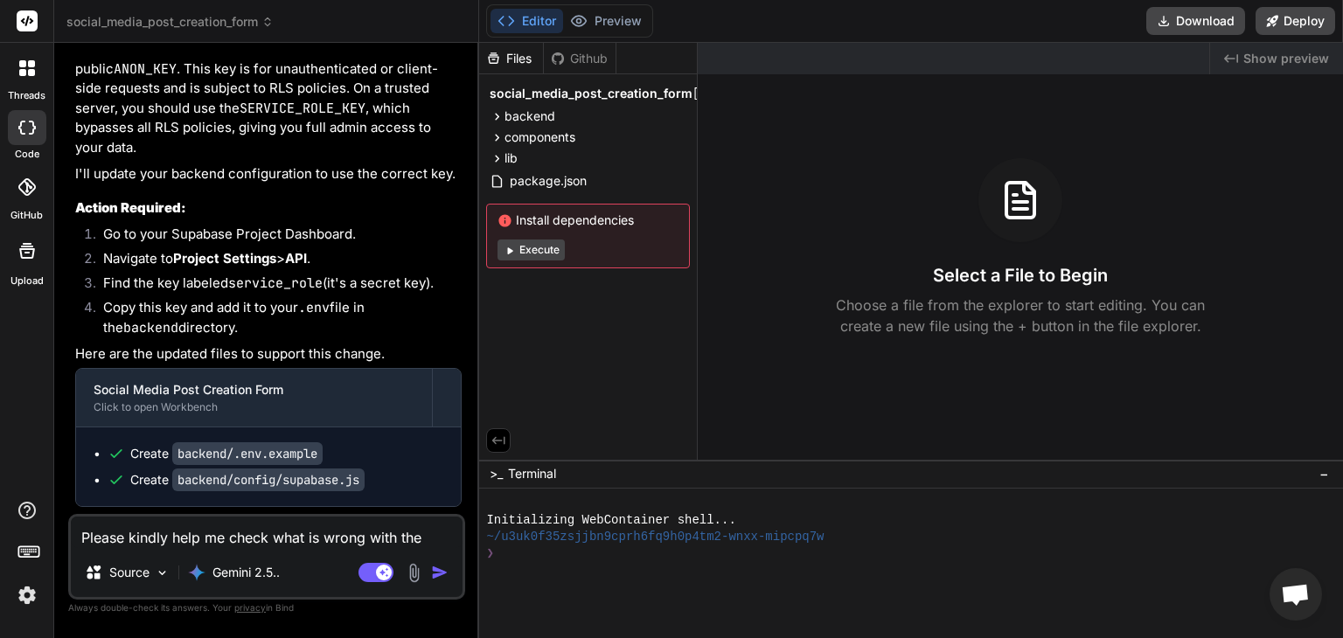
type textarea "Please kindly help me check what is wrong with the"
type textarea "x"
type textarea "Please kindly help me check what is wrong with the b"
type textarea "x"
type textarea "Please kindly help me check what is wrong with the ba"
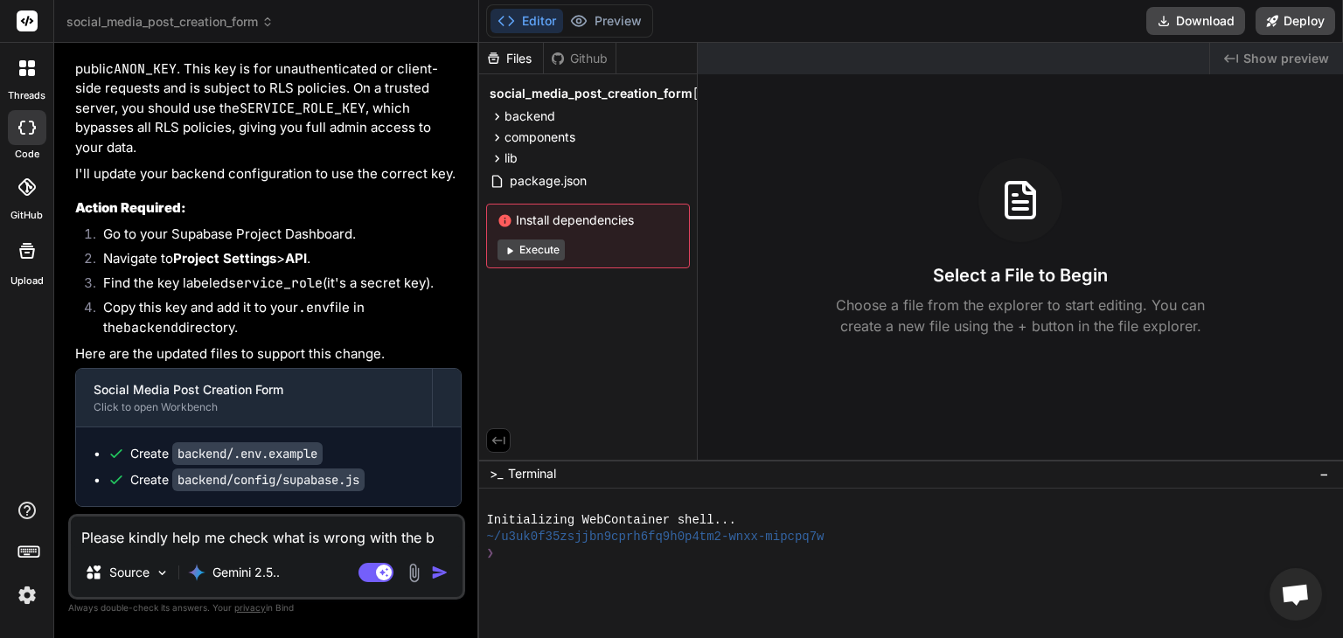
type textarea "x"
type textarea "Please kindly help me check what is wrong with the bac"
type textarea "x"
type textarea "Please kindly help me check what is wrong with the back"
type textarea "x"
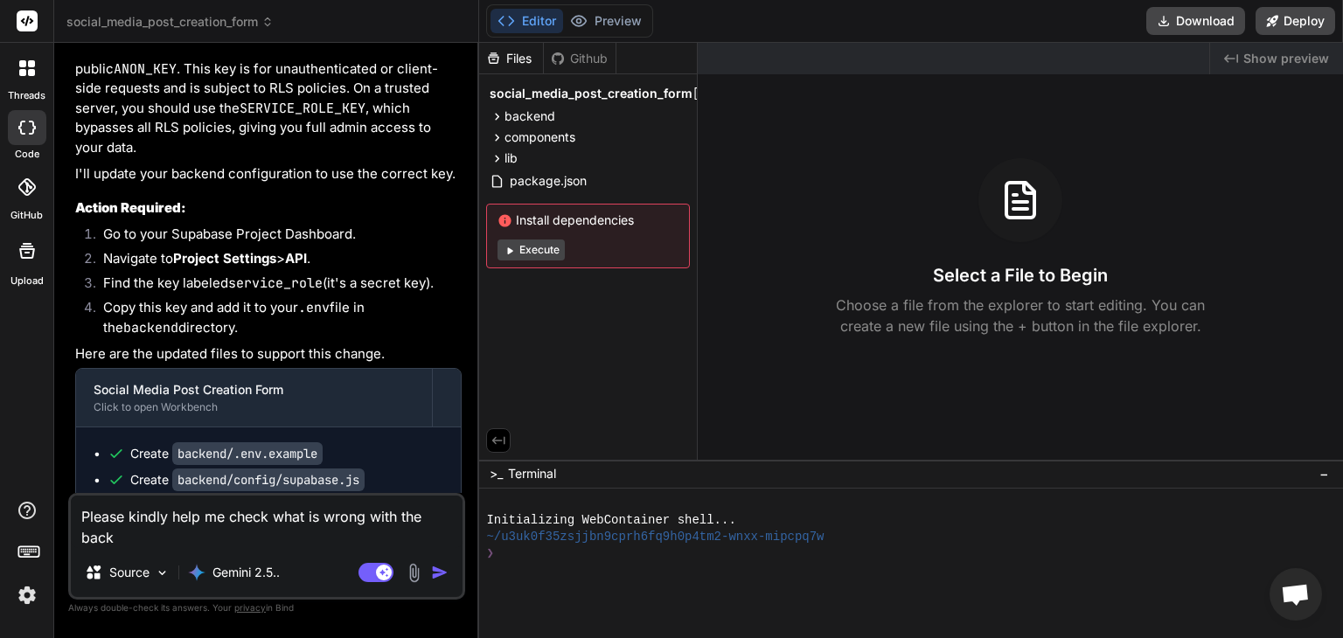
type textarea "Please kindly help me check what is wrong with the [PERSON_NAME]"
type textarea "x"
type textarea "Please kindly help me check what is wrong with the [PERSON_NAME]"
type textarea "x"
type textarea "Please kindly help me check what is wrong with the backend"
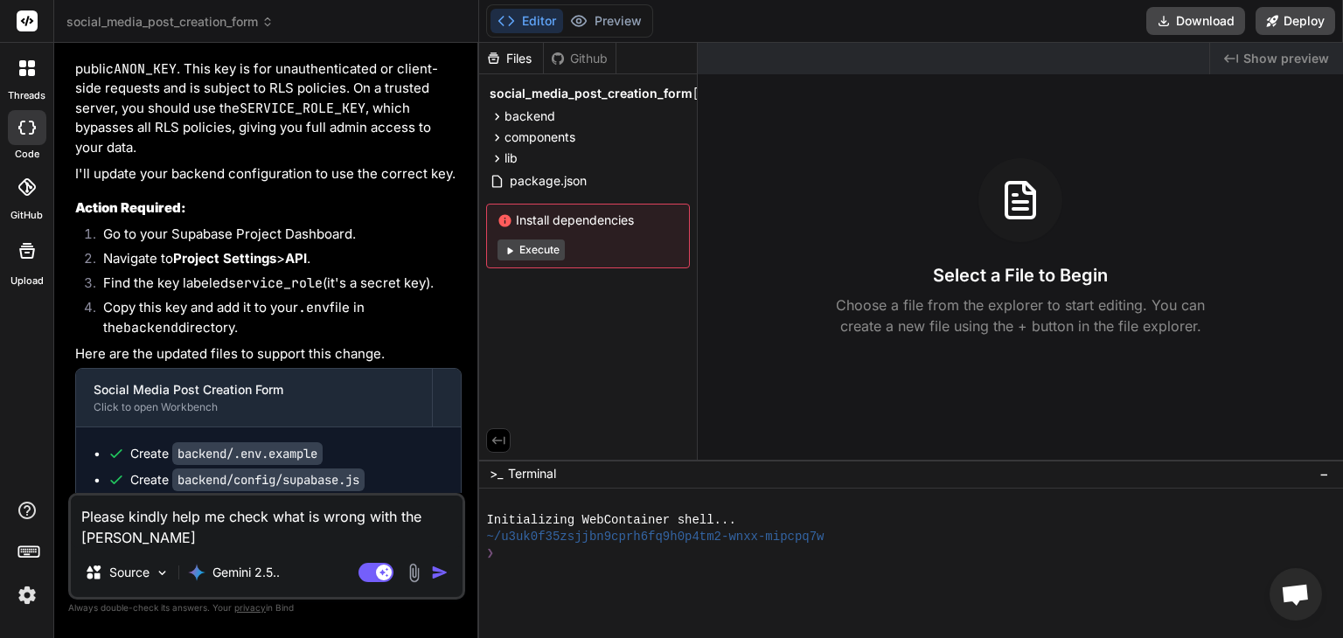
type textarea "x"
type textarea "Please kindly help me check what is wrong with the backend"
type textarea "x"
type textarea "Please kindly help me check what is wrong with the backend a"
type textarea "x"
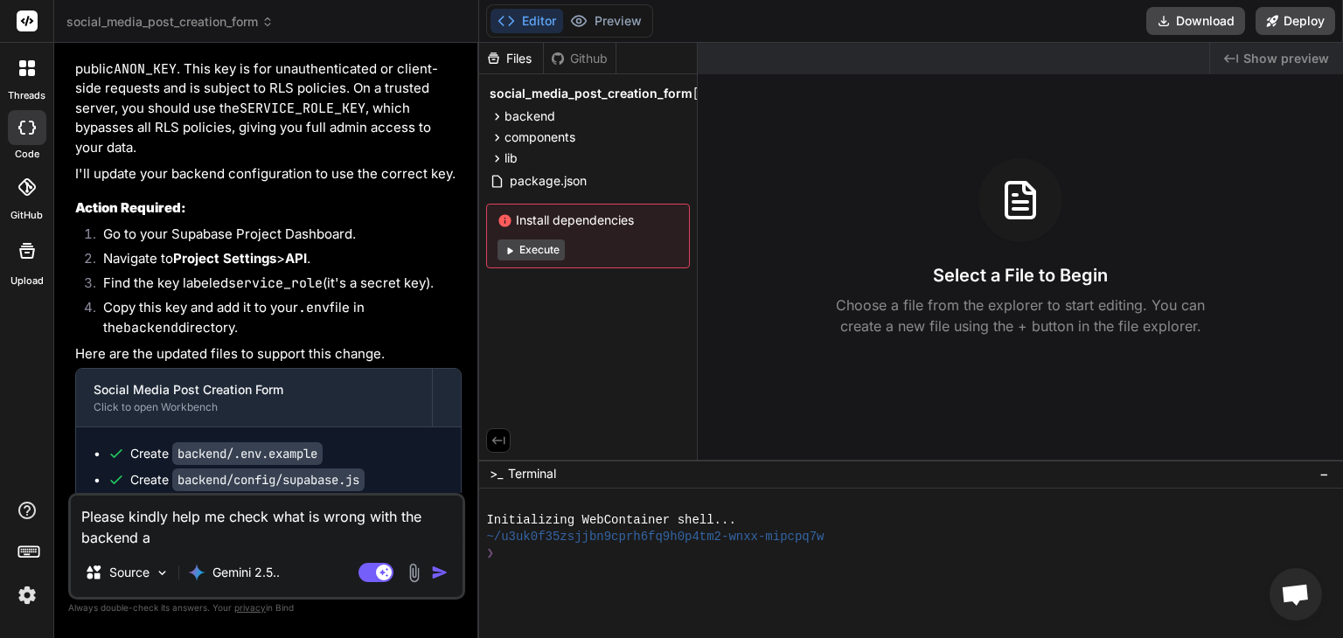
type textarea "Please kindly help me check what is wrong with the backend ap"
type textarea "x"
type textarea "Please kindly help me check what is wrong with the backend api"
type textarea "x"
type textarea "Please kindly help me check what is wrong with the backend api"
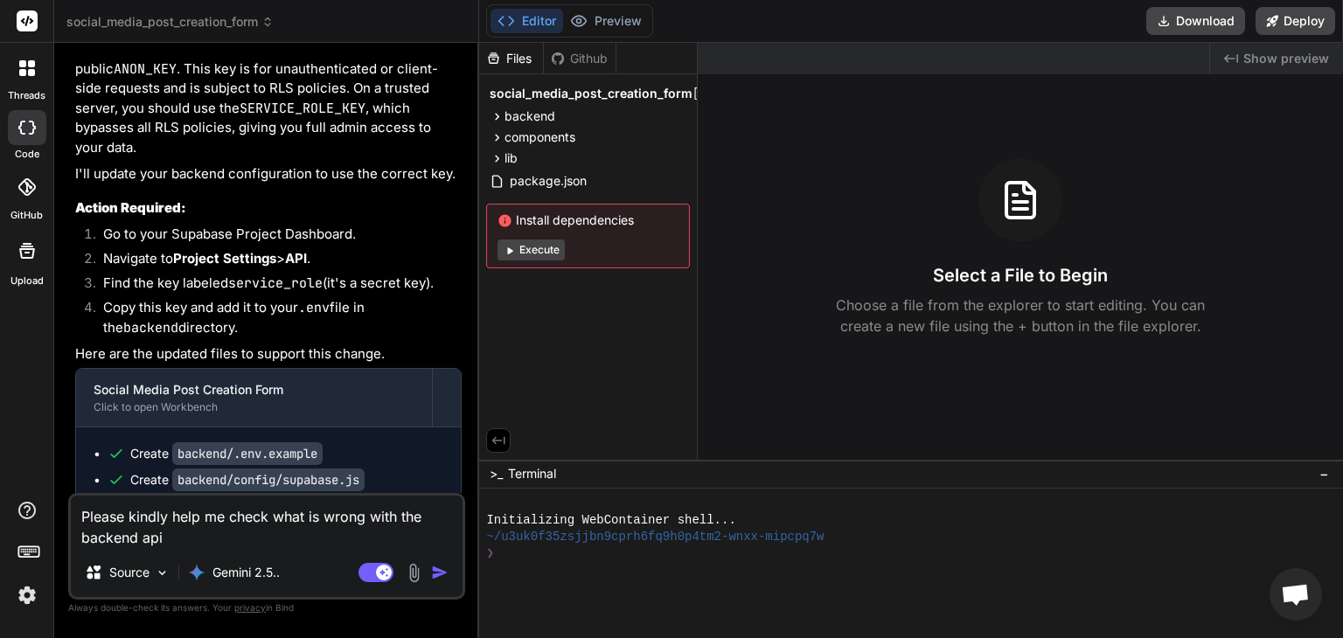
type textarea "x"
type textarea "Please kindly help me check what is wrong with the backend api f"
type textarea "x"
type textarea "Please kindly help me check what is wrong with the backend api fo"
type textarea "x"
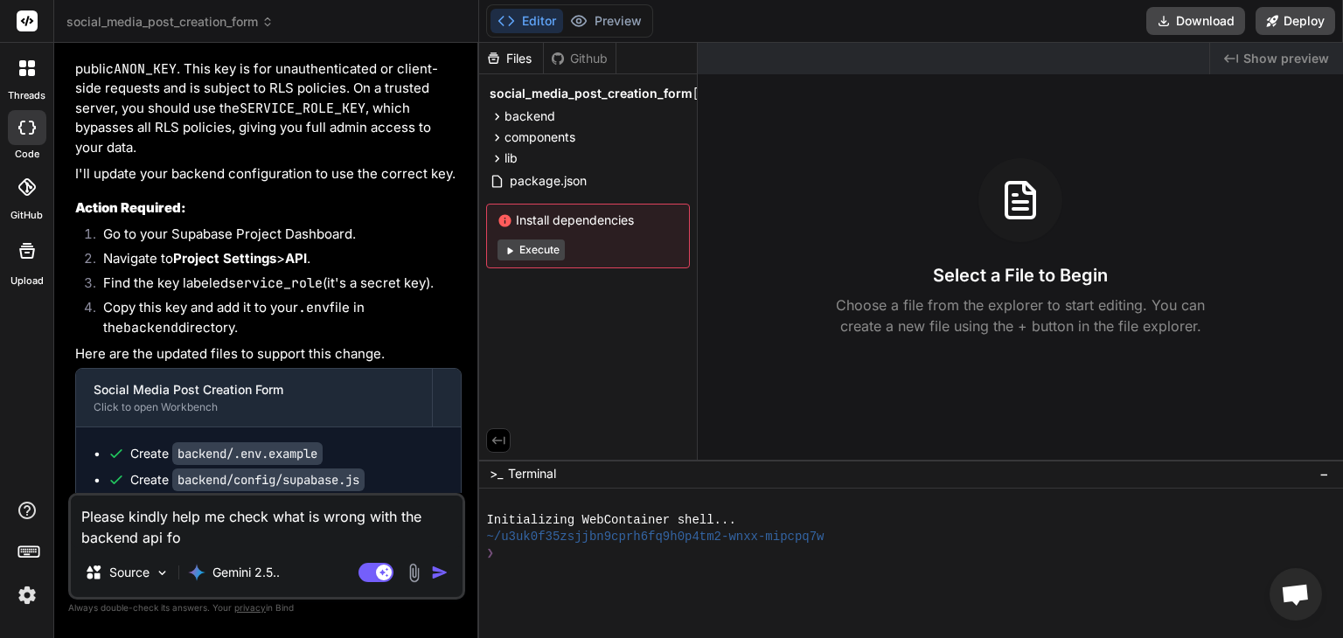
type textarea "Please kindly help me check what is wrong with the backend api for"
type textarea "x"
type textarea "Please kindly help me check what is wrong with the backend api for"
type textarea "x"
type textarea "Please kindly help me check what is wrong with the backend api for"
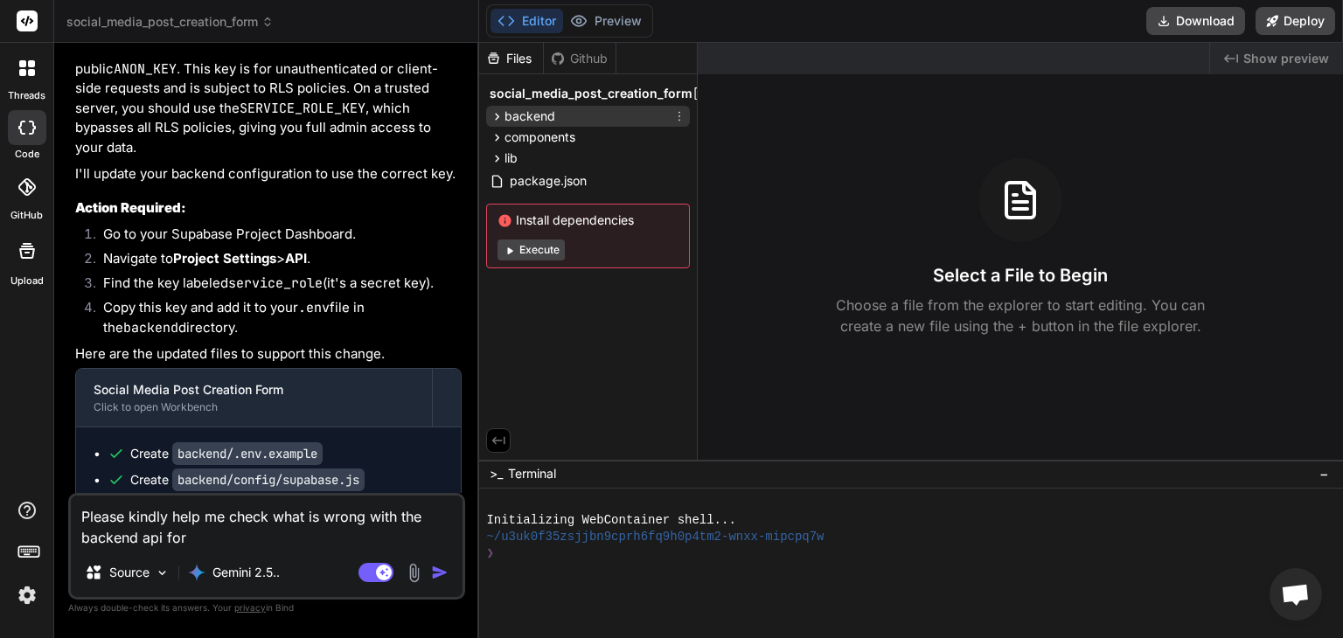
click at [502, 118] on icon at bounding box center [497, 116] width 15 height 15
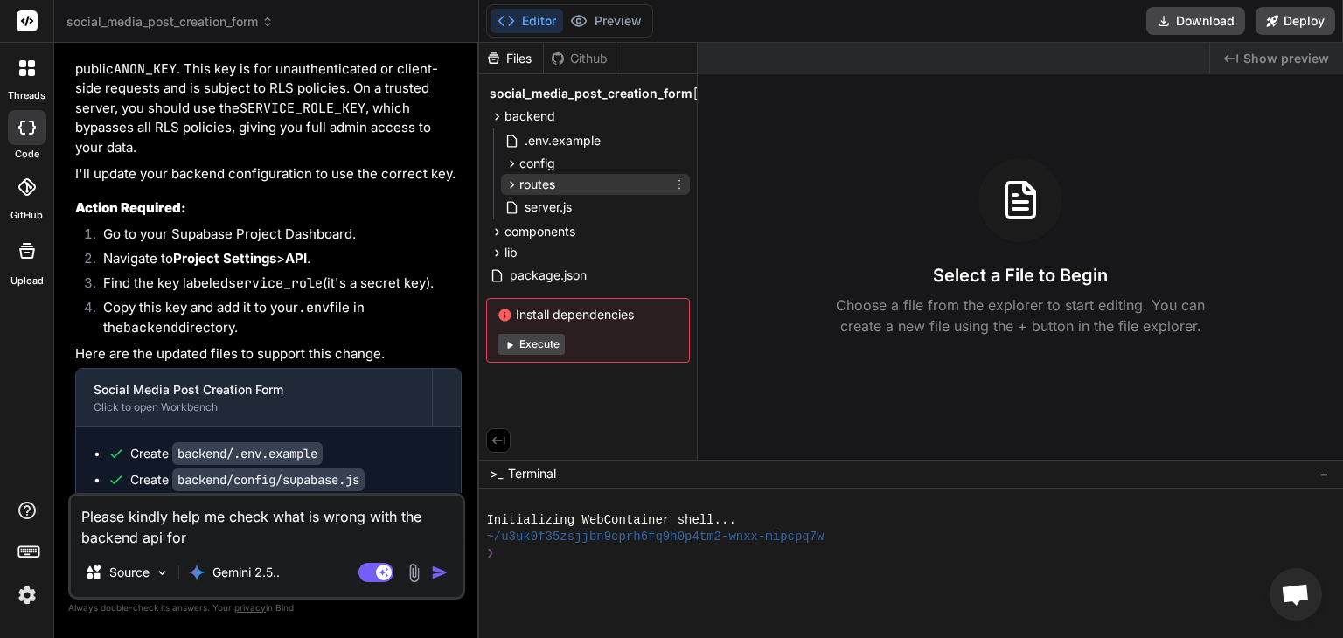
click at [512, 178] on icon at bounding box center [512, 185] width 15 height 15
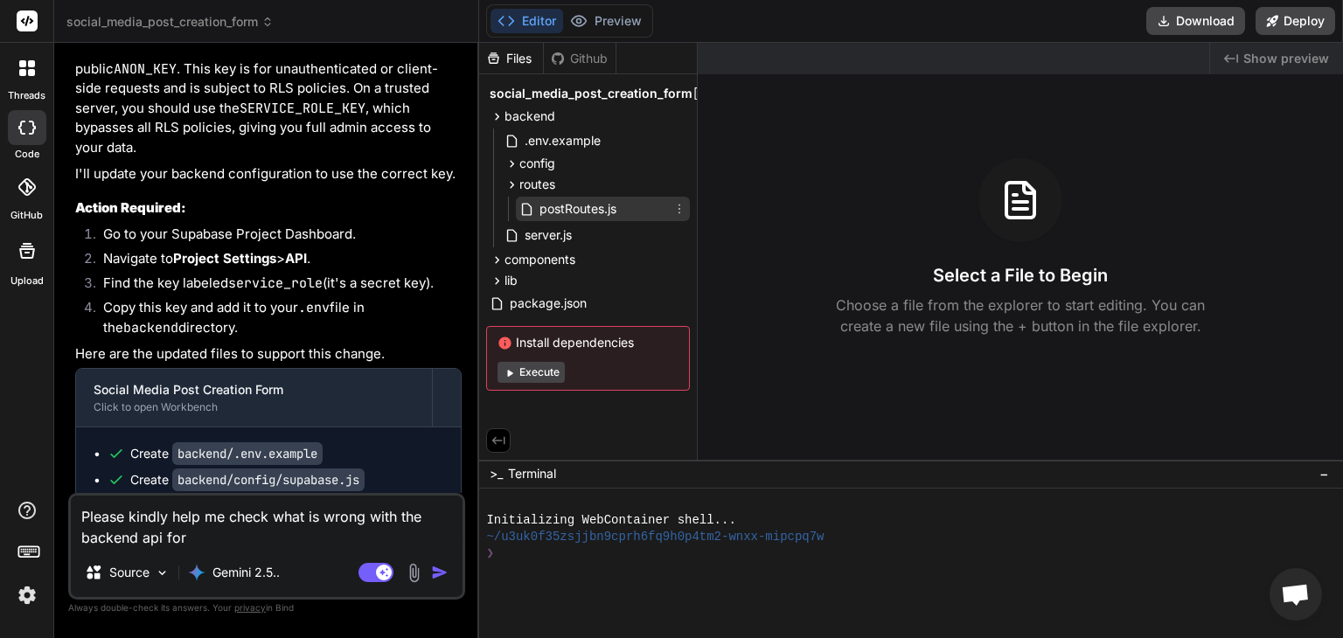
click at [576, 200] on span "postRoutes.js" at bounding box center [578, 209] width 80 height 21
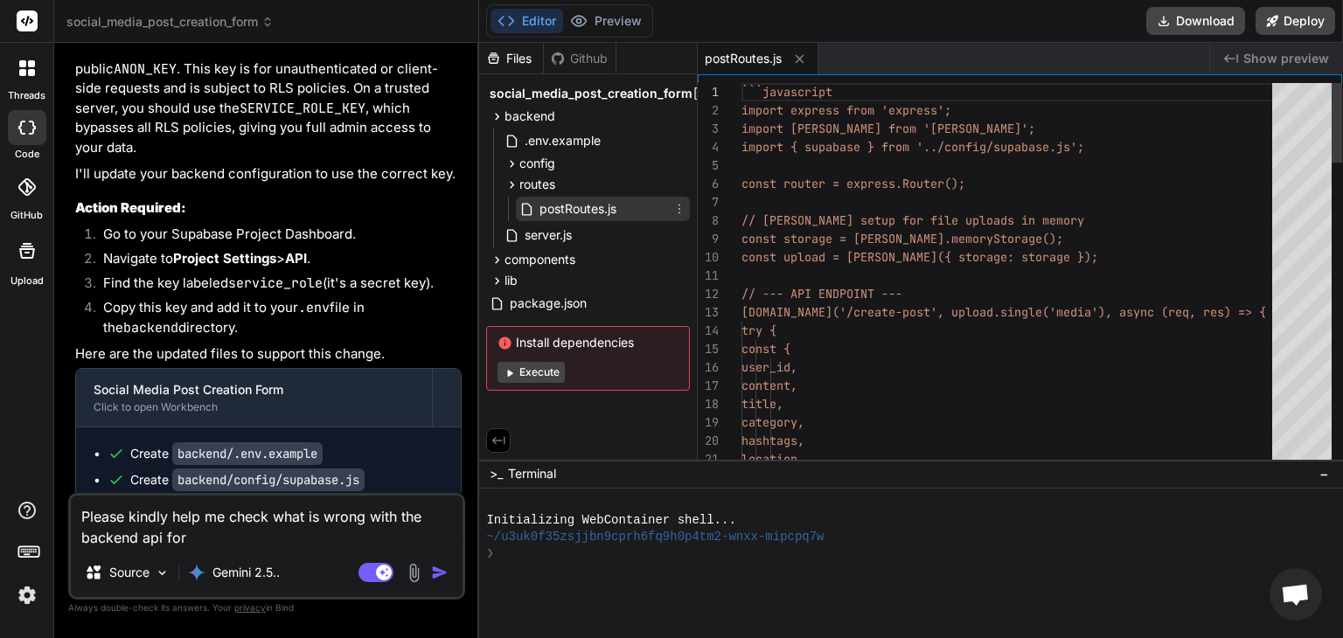
type textarea "x"
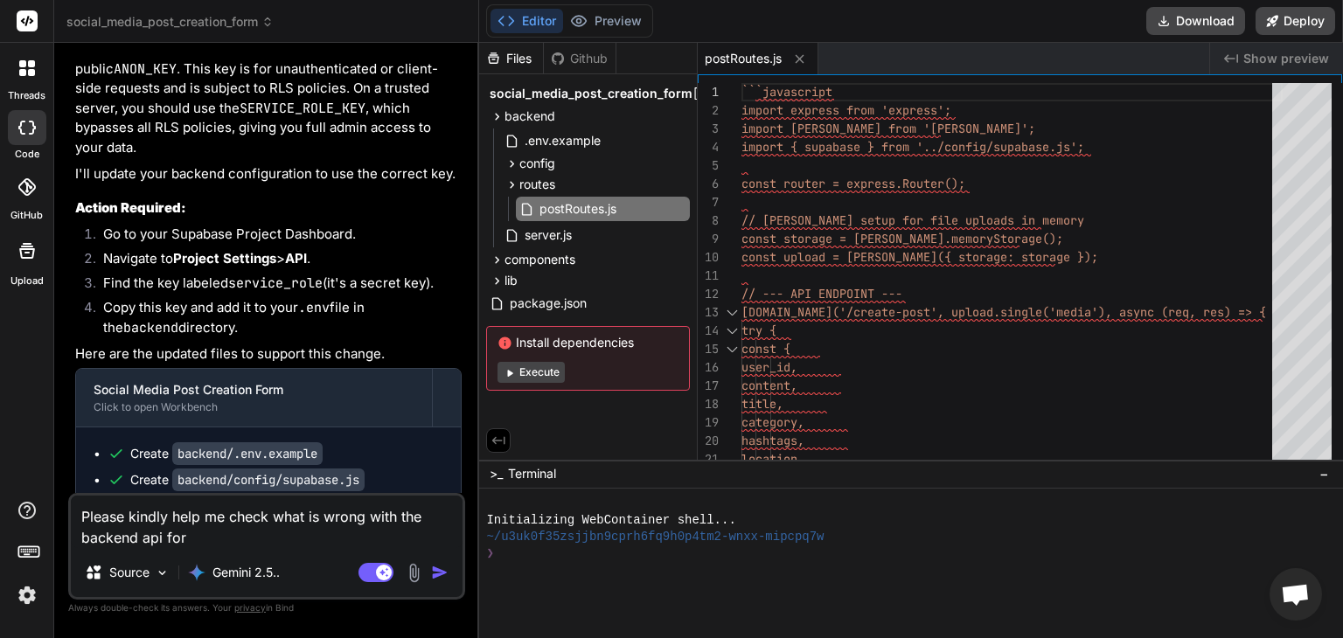
click at [314, 547] on textarea "Please kindly help me check what is wrong with the backend api for" at bounding box center [267, 522] width 392 height 52
type textarea "Please kindly help me check what is wrong with the backend api for c"
type textarea "x"
type textarea "Please kindly help me check what is wrong with the backend api for cr"
type textarea "x"
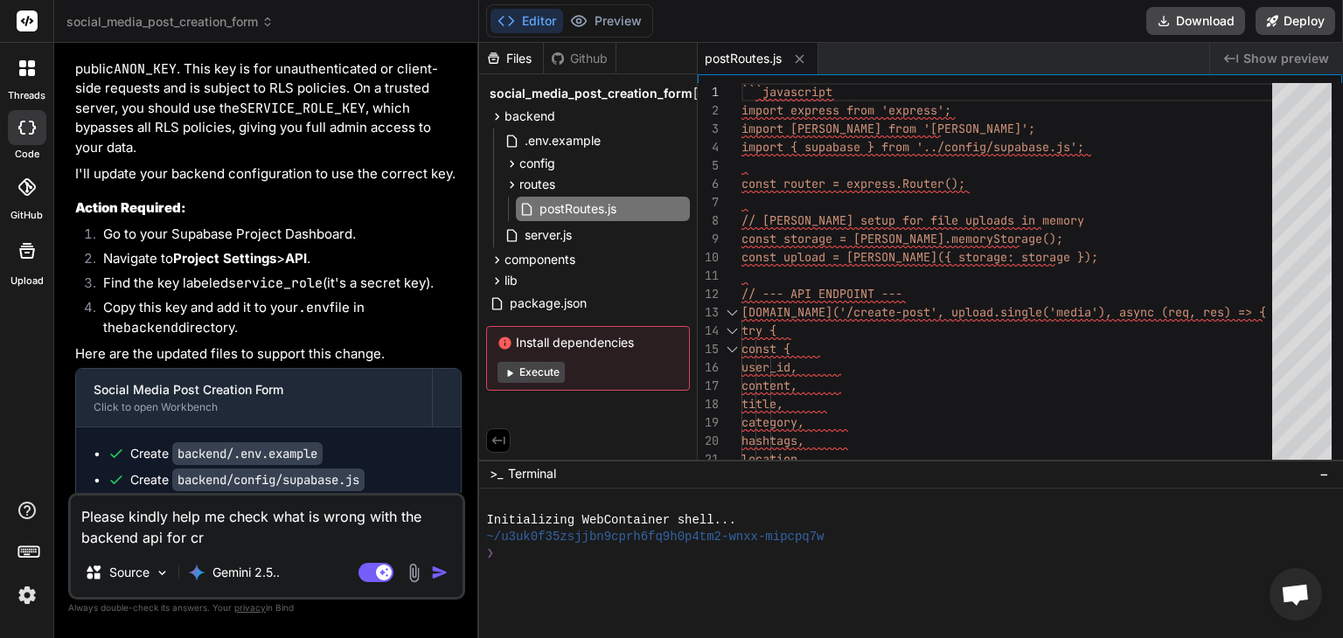
type textarea "Please kindly help me check what is wrong with the backend api for cre"
type textarea "x"
type textarea "Please kindly help me check what is wrong with the backend api for crea"
type textarea "x"
type textarea "Please kindly help me check what is wrong with the backend api for creat"
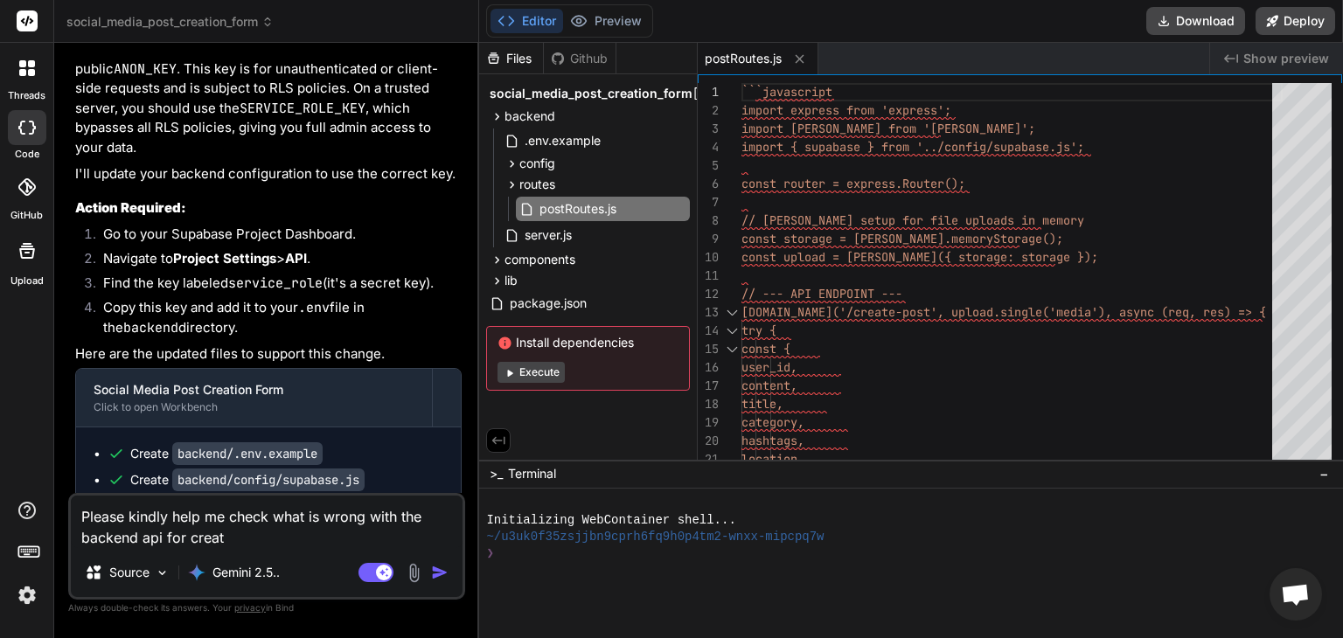
type textarea "x"
type textarea "Please kindly help me check what is wrong with the backend api for create"
type textarea "x"
type textarea "Please kindly help me check what is wrong with the backend api for create"
type textarea "x"
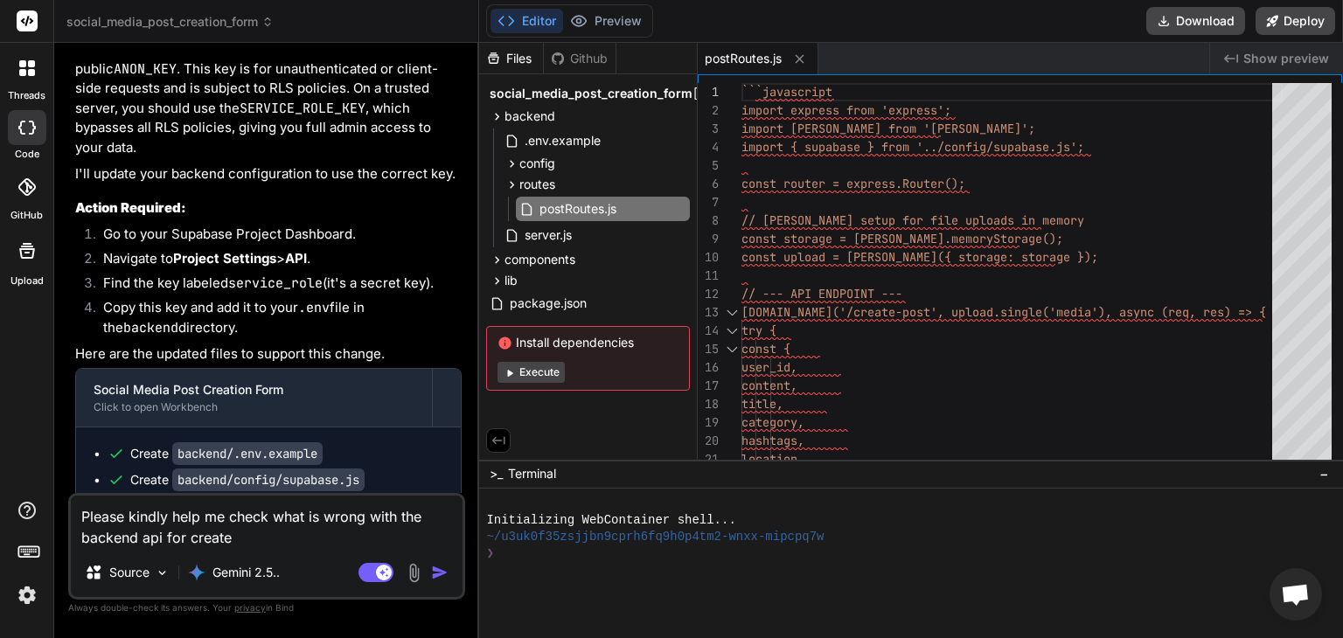
type textarea "Please kindly help me check what is wrong with the backend api for create p"
type textarea "x"
type textarea "Please kindly help me check what is wrong with the backend api for create po"
type textarea "x"
type textarea "Please kindly help me check what is wrong with the backend api for create pos"
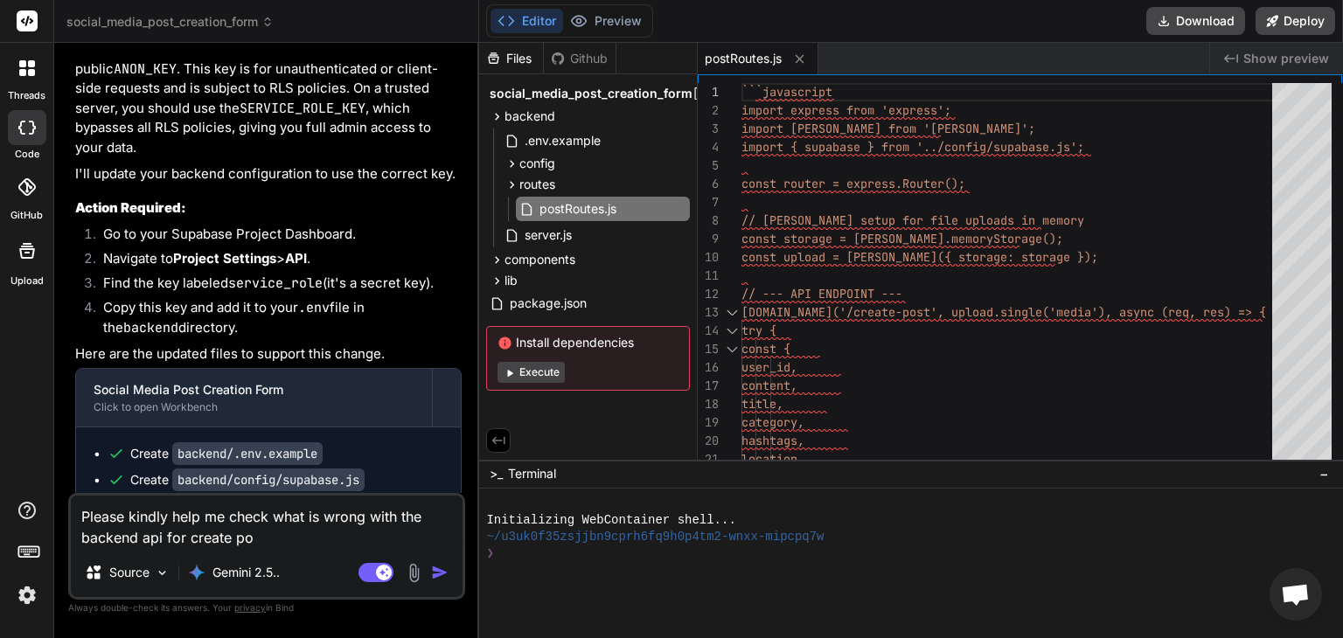
type textarea "x"
type textarea "Please kindly help me check what is wrong with the backend api for create post"
type textarea "x"
type textarea "Please kindly help me check what is wrong with the backend api for create post."
type textarea "x"
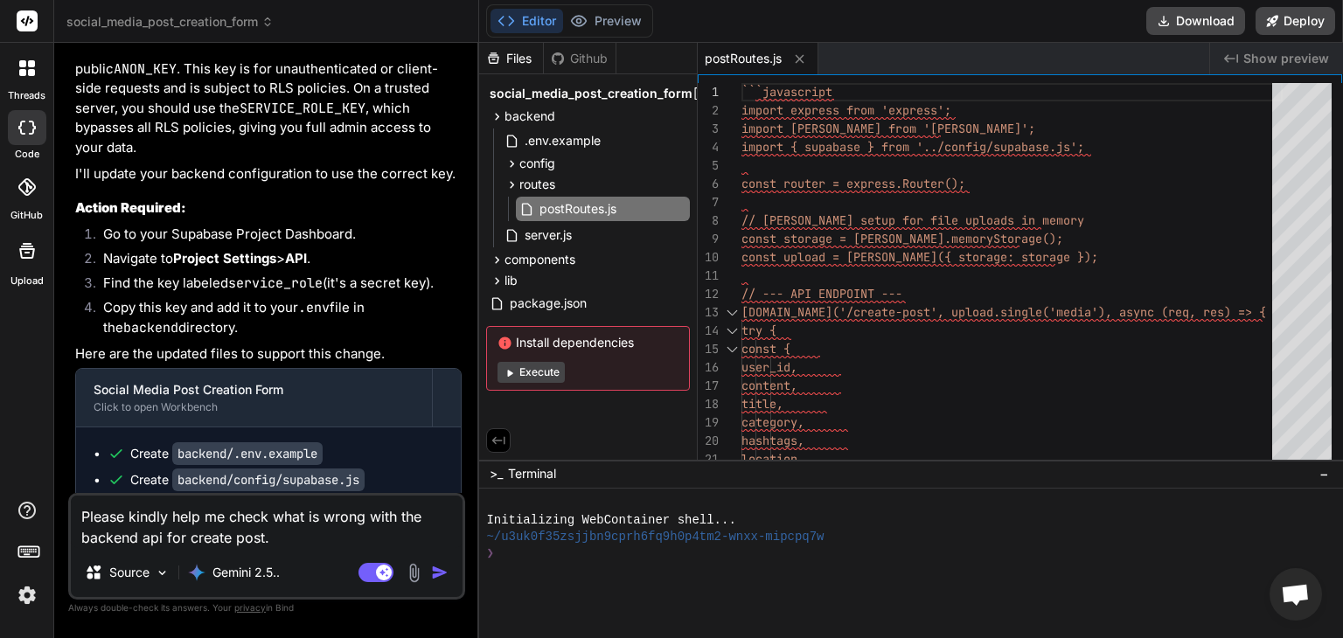
type textarea "Please kindly help me check what is wrong with the backend api for create post."
type textarea "x"
type textarea "Please kindly help me check what is wrong with the backend api for create post.…"
type textarea "x"
type textarea "Please kindly help me check what is wrong with the backend api for create post.…"
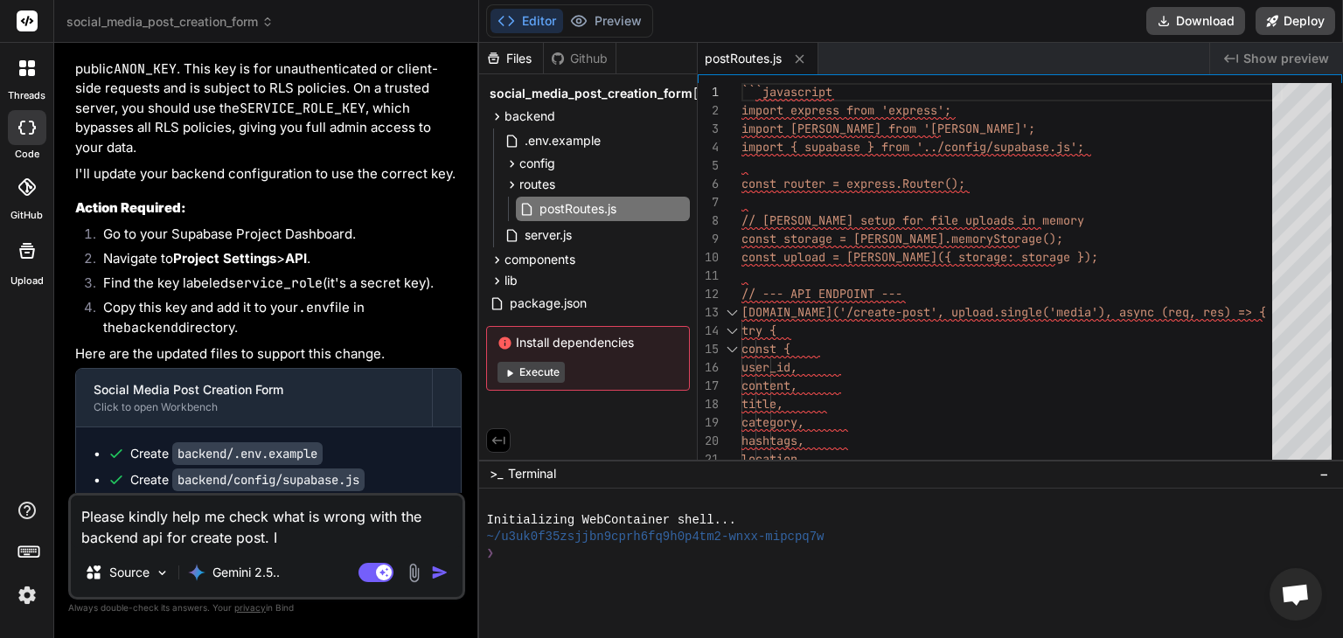
type textarea "x"
type textarea "Please kindly help me check what is wrong with the backend api for create post.…"
type textarea "x"
type textarea "Please kindly help me check what is wrong with the backend api for create post.…"
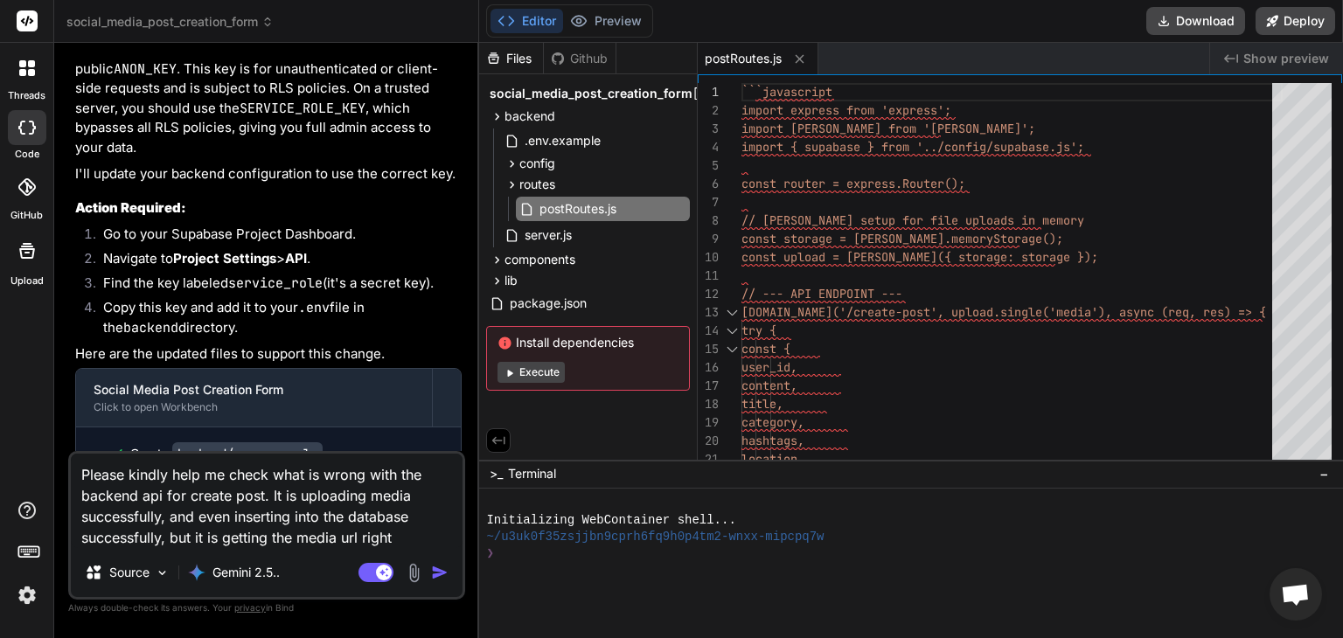
click at [226, 546] on textarea "Please kindly help me check what is wrong with the backend api for create post.…" at bounding box center [267, 501] width 392 height 94
click at [221, 546] on textarea "Please kindly help me check what is wrong with the backend api for create post.…" at bounding box center [267, 501] width 392 height 94
click at [432, 536] on textarea "Please kindly help me check what is wrong with the backend api for create post.…" at bounding box center [267, 501] width 392 height 94
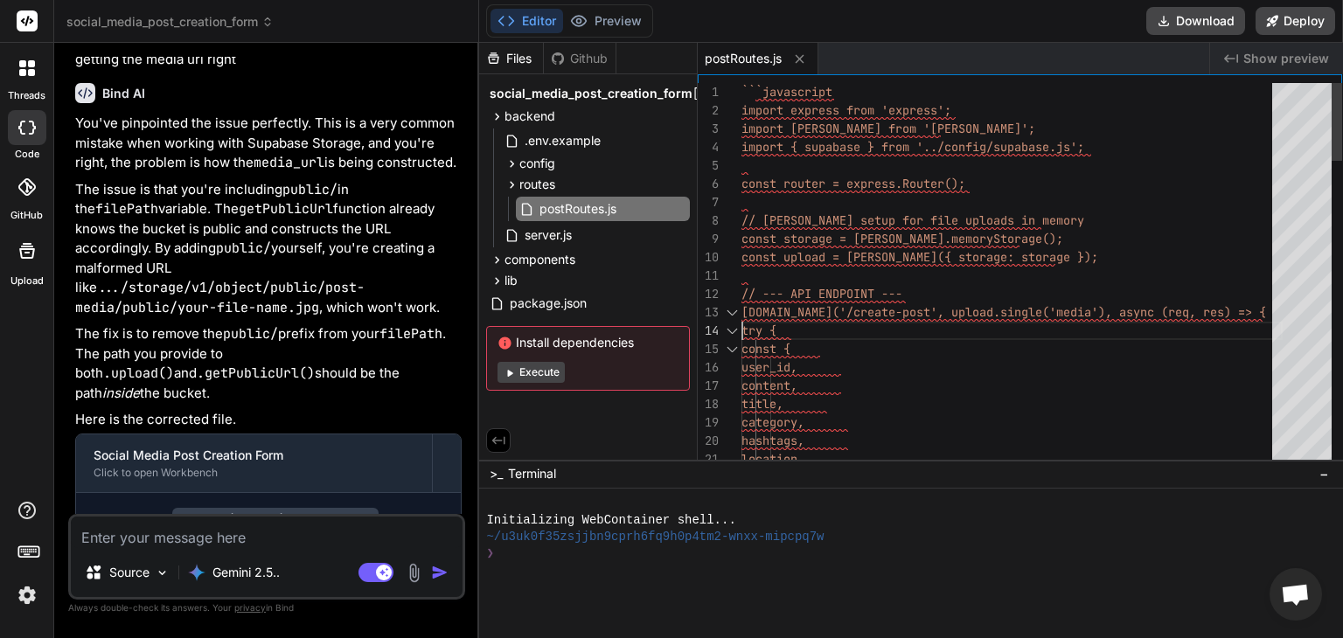
scroll to position [0, 0]
